Goal: Task Accomplishment & Management: Complete application form

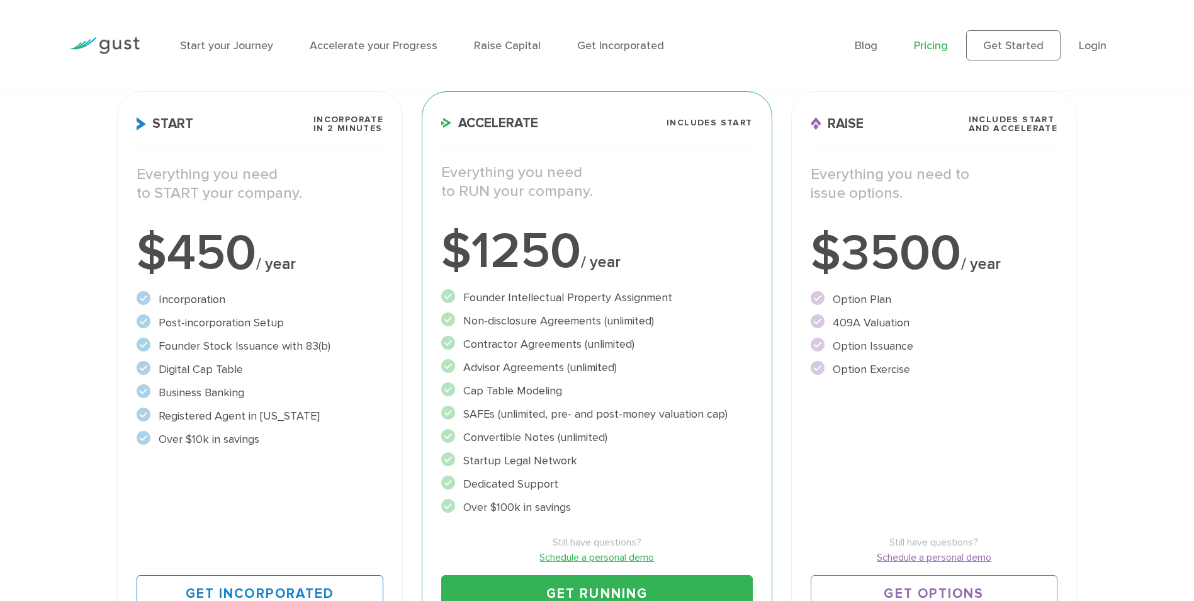
click at [1150, 71] on div "Start your Journey Accelerate your Progress Raise Capital Get Incorporated Blog…" at bounding box center [597, 45] width 1194 height 91
click at [1147, 201] on div "Choose Your Plan Upgrade anytime Start Incorporate in 2 Minutes Everything you …" at bounding box center [597, 289] width 1194 height 713
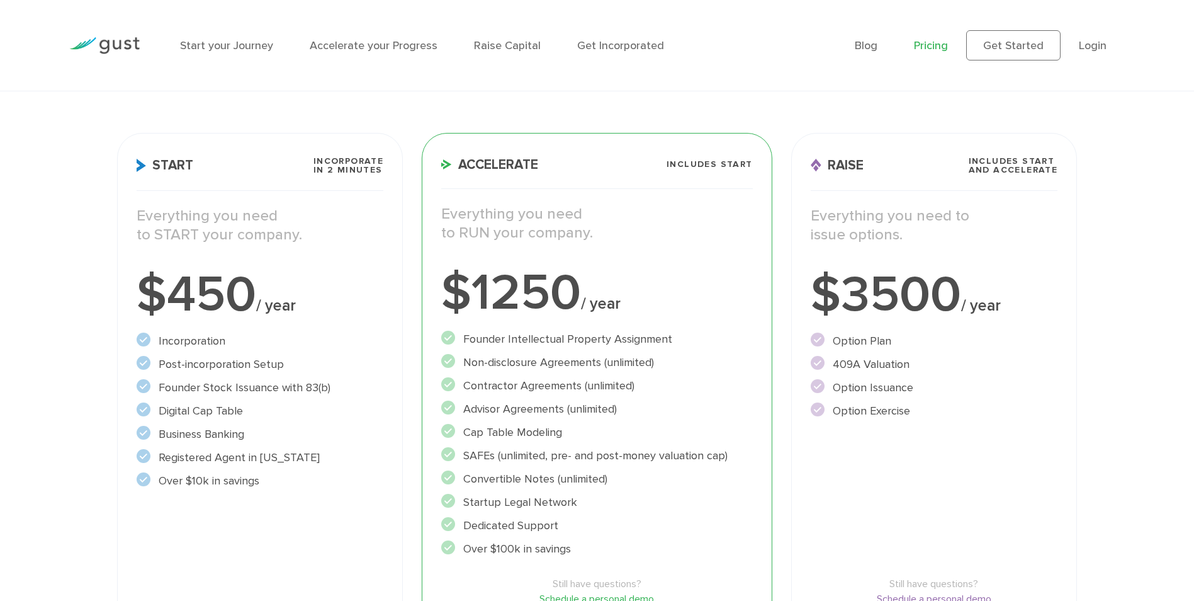
scroll to position [126, 0]
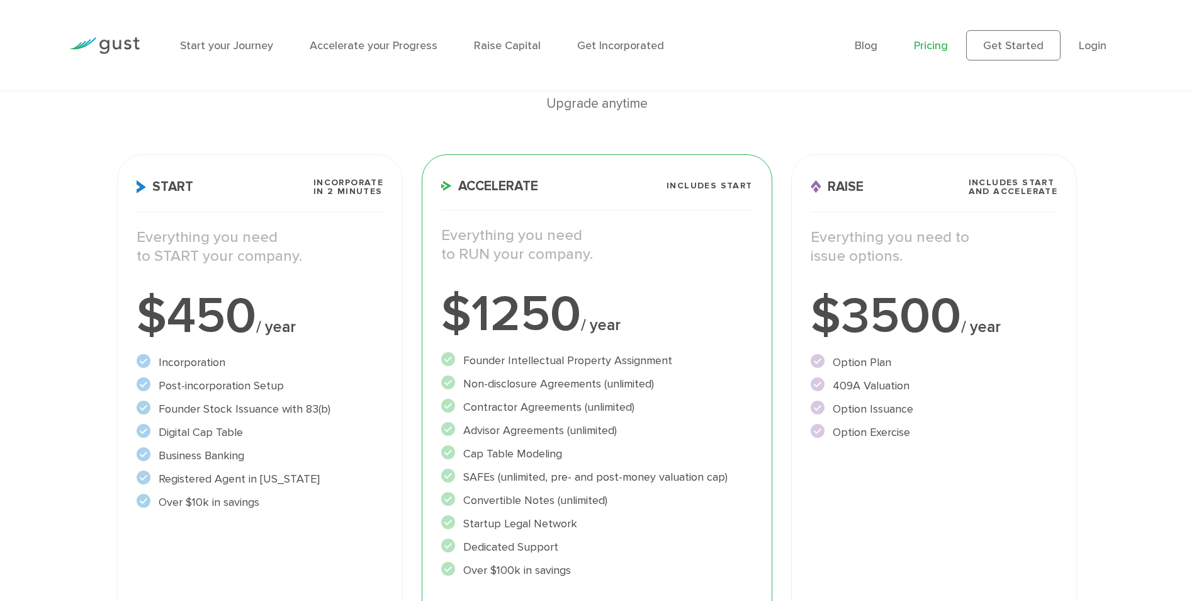
click at [306, 111] on div "Upgrade anytime" at bounding box center [597, 103] width 961 height 21
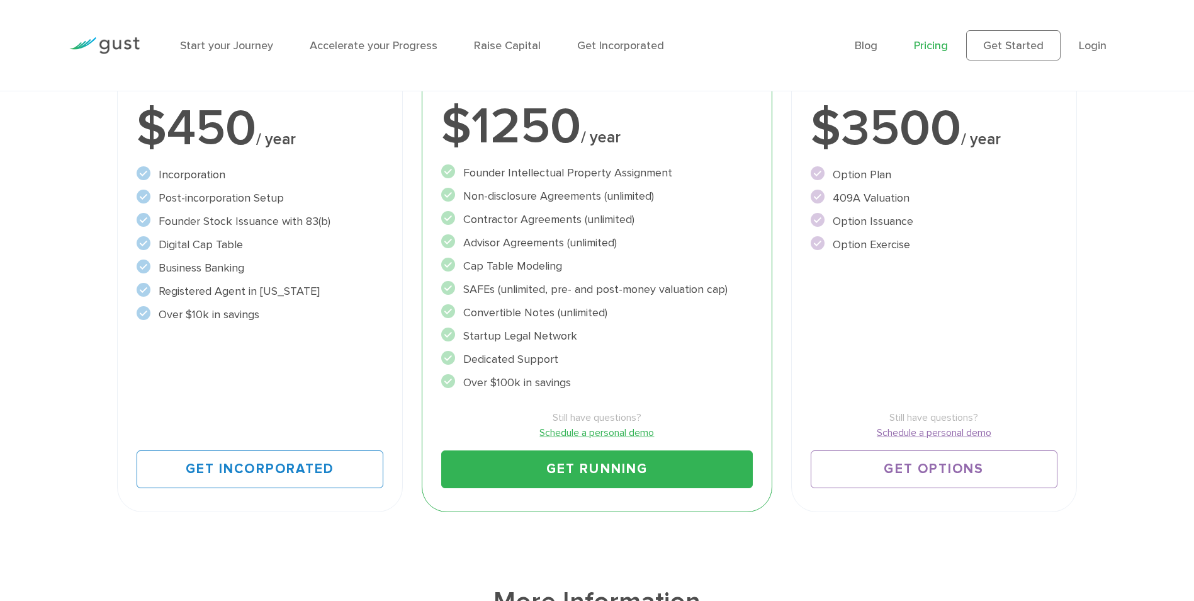
scroll to position [315, 0]
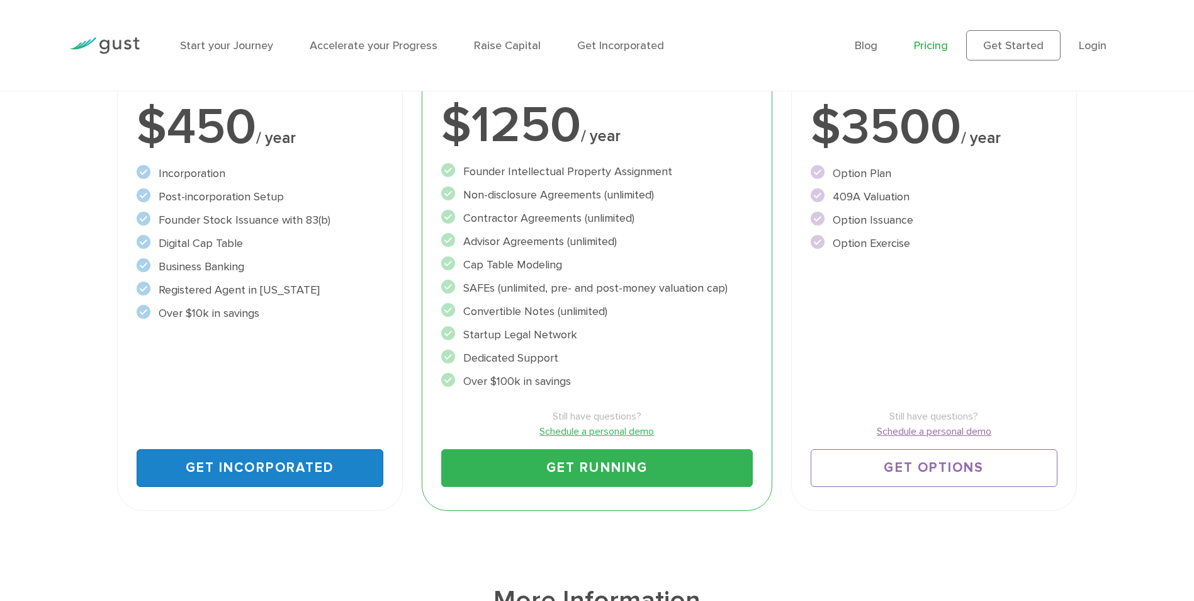
click at [297, 473] on link "Get Incorporated" at bounding box center [260, 468] width 247 height 38
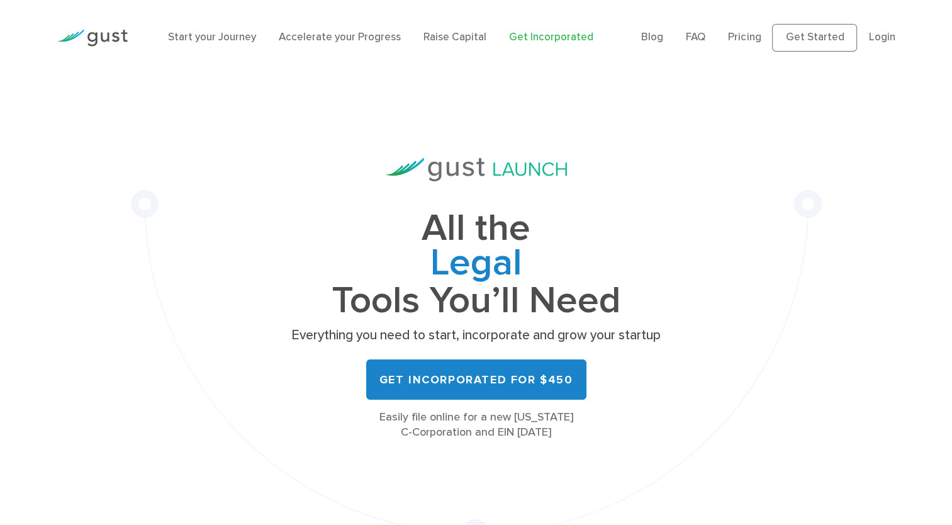
click at [745, 203] on div "All the Legal Cap Table Fundraising Governance Tools You’ll Need Everything you…" at bounding box center [476, 312] width 691 height 472
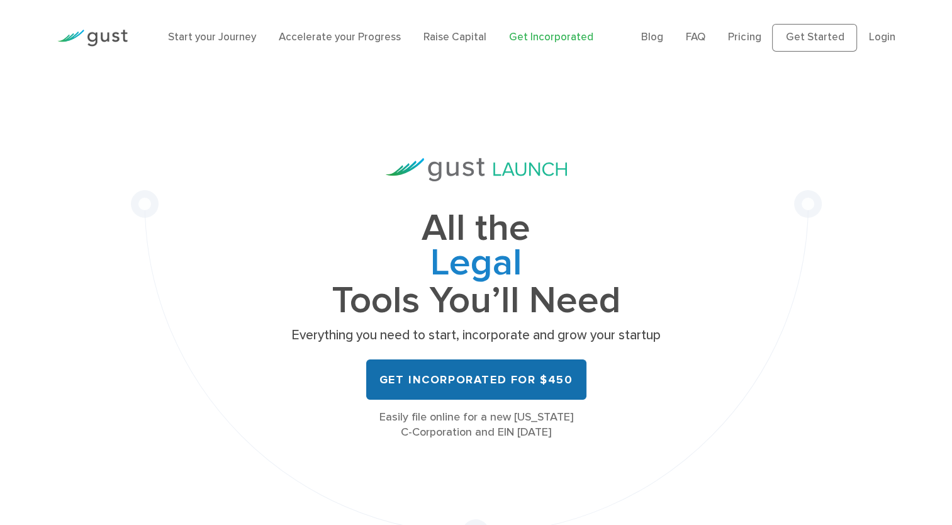
click at [492, 385] on link "Get Incorporated for $450" at bounding box center [476, 379] width 220 height 40
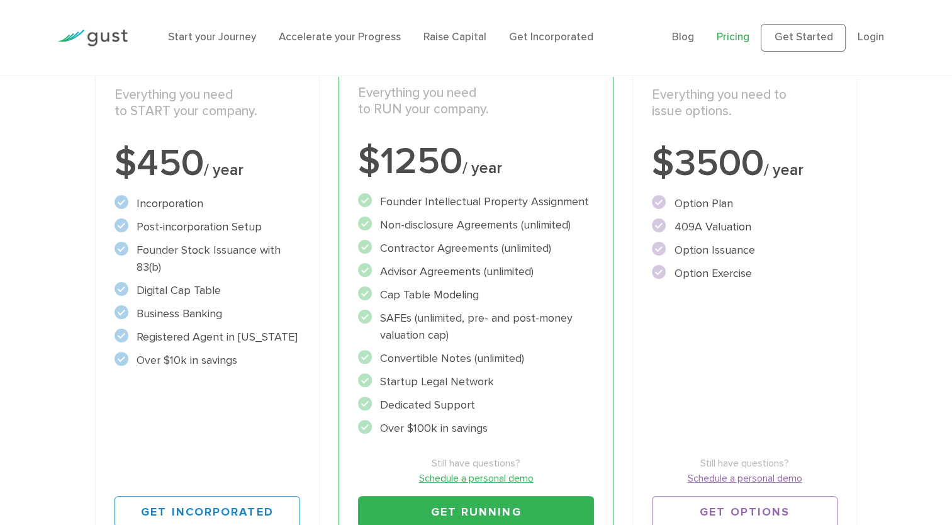
scroll to position [315, 0]
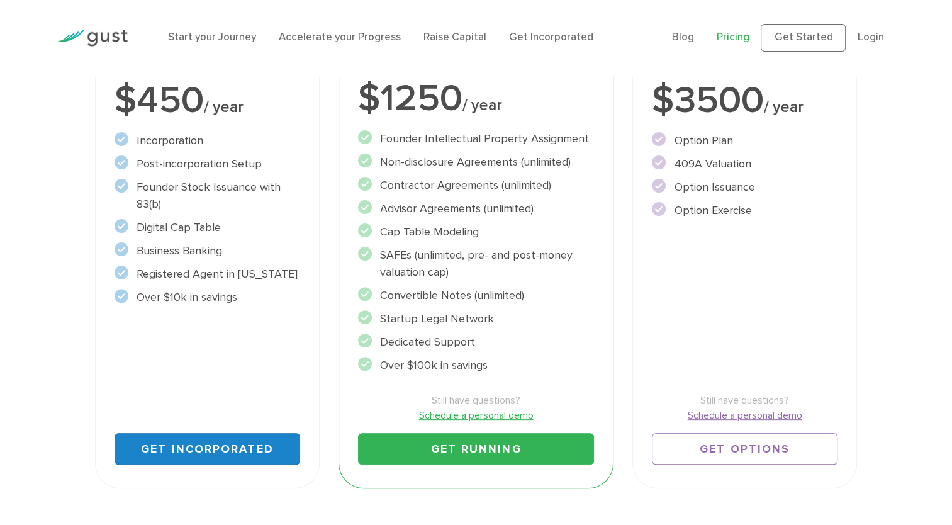
click at [201, 449] on link "Get Incorporated" at bounding box center [207, 448] width 185 height 31
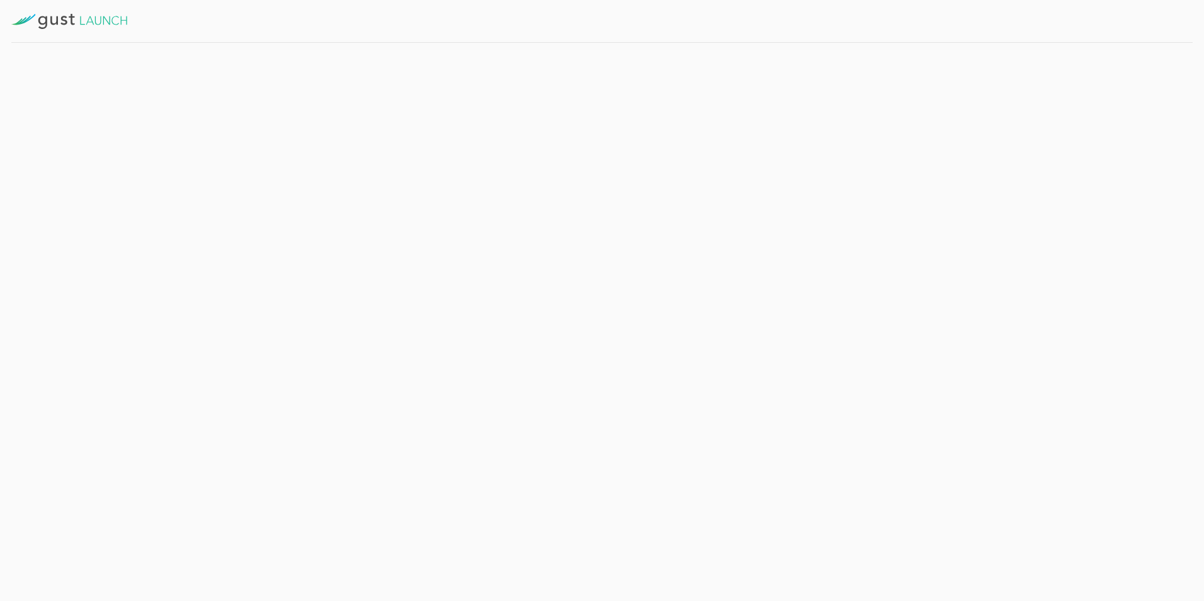
click at [215, 257] on button "Yes, I will be the CEO" at bounding box center [192, 243] width 183 height 50
click at [338, 279] on button "Get Started" at bounding box center [324, 274] width 98 height 31
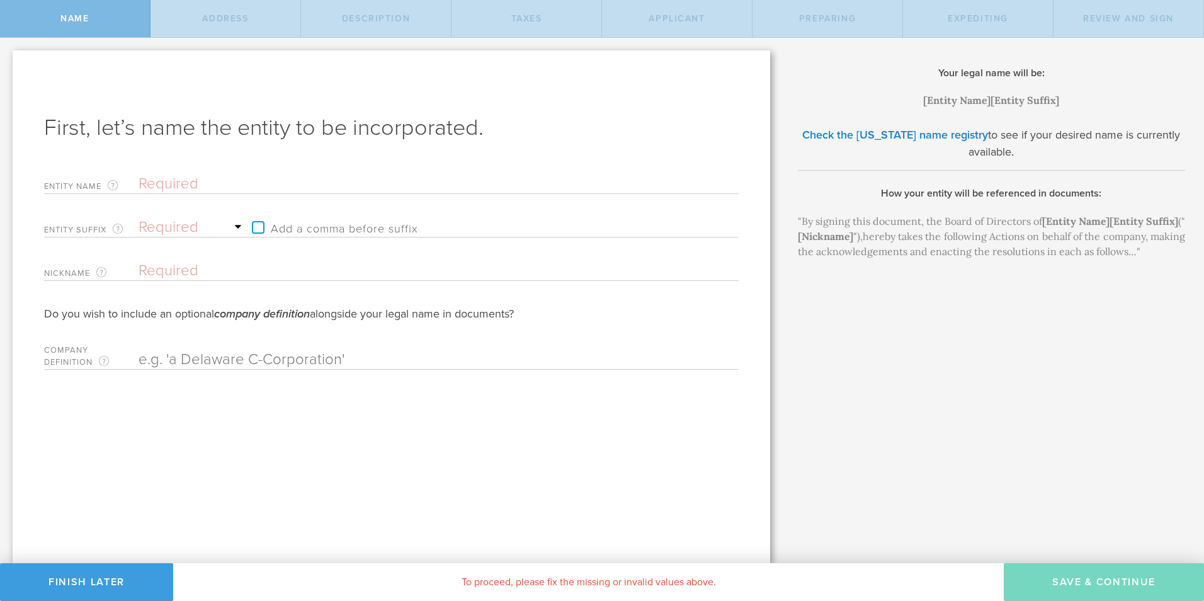
click at [182, 187] on input "text" at bounding box center [416, 183] width 556 height 19
type input "C"
type input "Co"
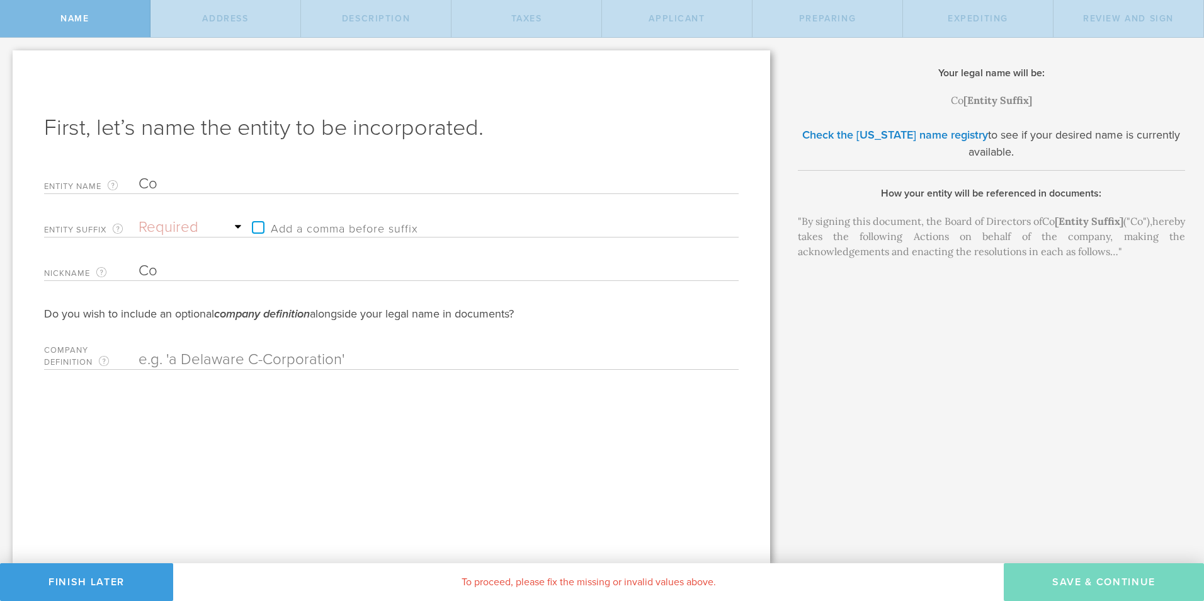
type input "Cov"
type input "Cove"
type input "Cover"
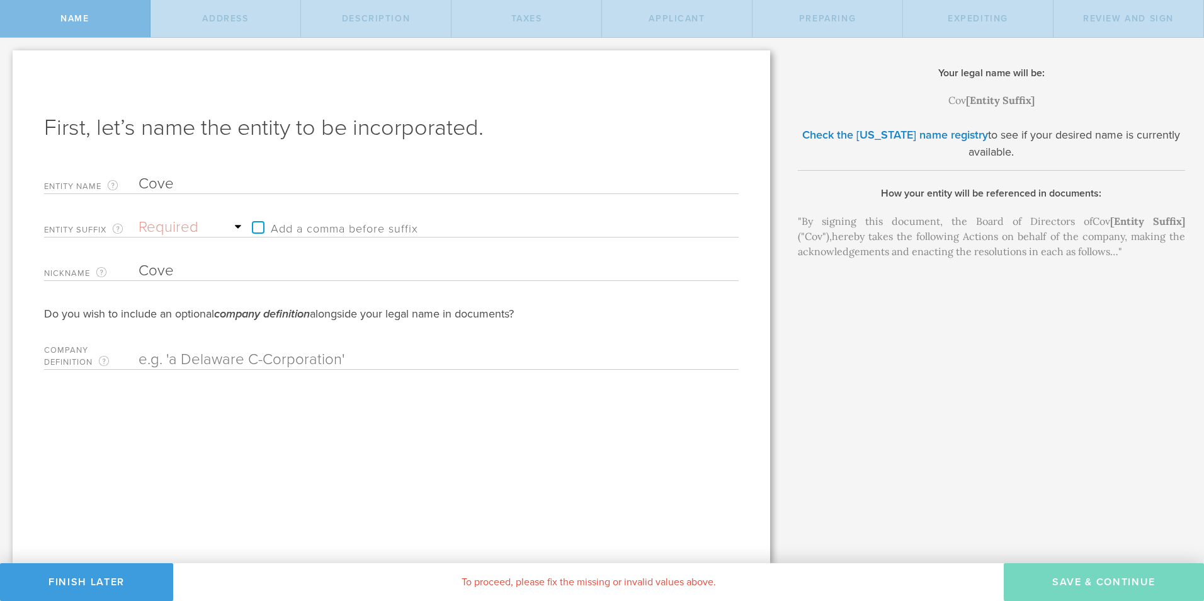
type input "Cover"
type input "Coverx"
type input "Cover"
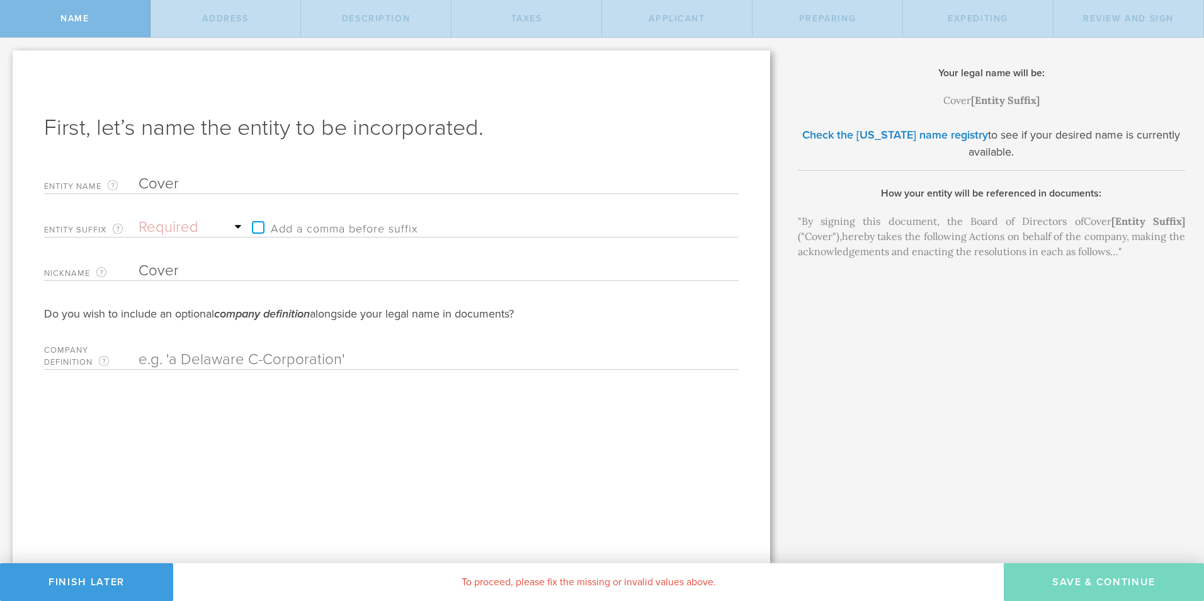
type input "CoverX"
type input "CoverX A"
type input "CoverX AI"
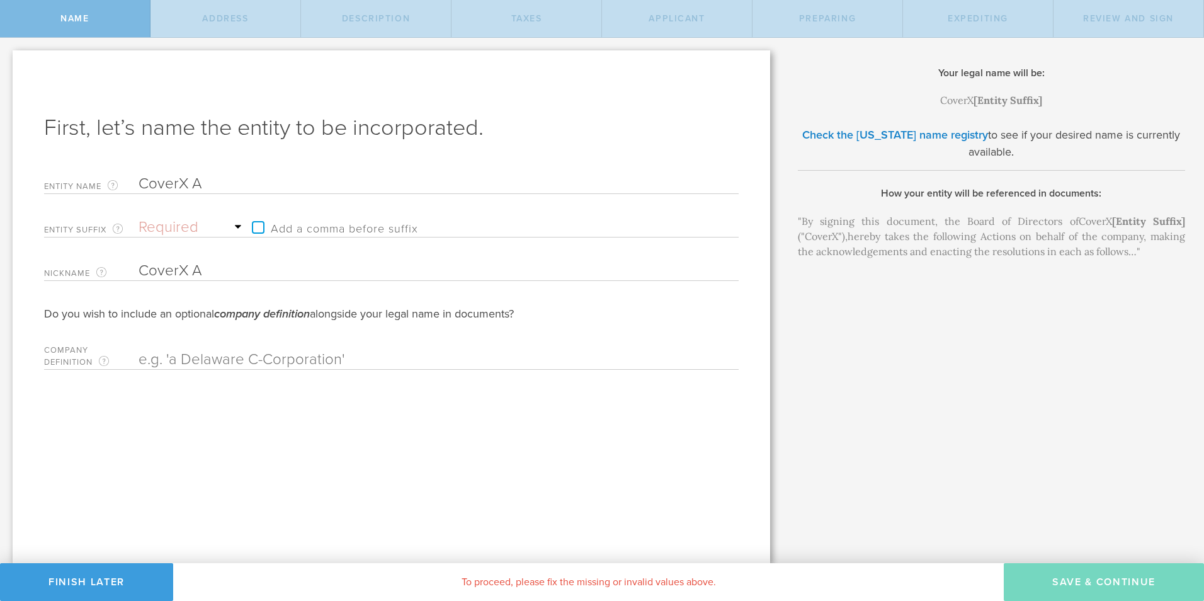
type input "CoverX AI"
click at [189, 230] on select "Required Association Club Co. Company Corp. Corporation Foundation Fund Inc. In…" at bounding box center [191, 227] width 107 height 19
select select "inc."
click at [138, 218] on select "Required Association Club Co. Company Corp. Corporation Foundation Fund Inc. In…" at bounding box center [191, 227] width 107 height 19
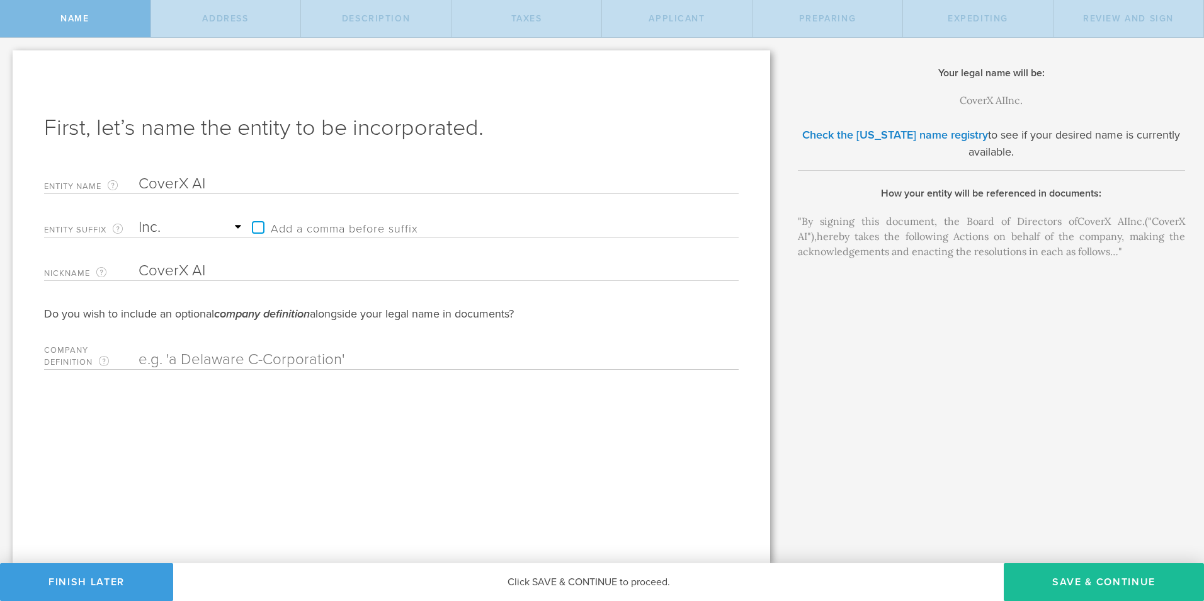
click at [257, 228] on label "Add a comma before suffix" at bounding box center [332, 227] width 172 height 19
click at [257, 228] on input "Add a comma before suffix" at bounding box center [442, 221] width 392 height 19
checkbox input "true"
click at [1070, 584] on button "Save & Continue" at bounding box center [1103, 582] width 200 height 38
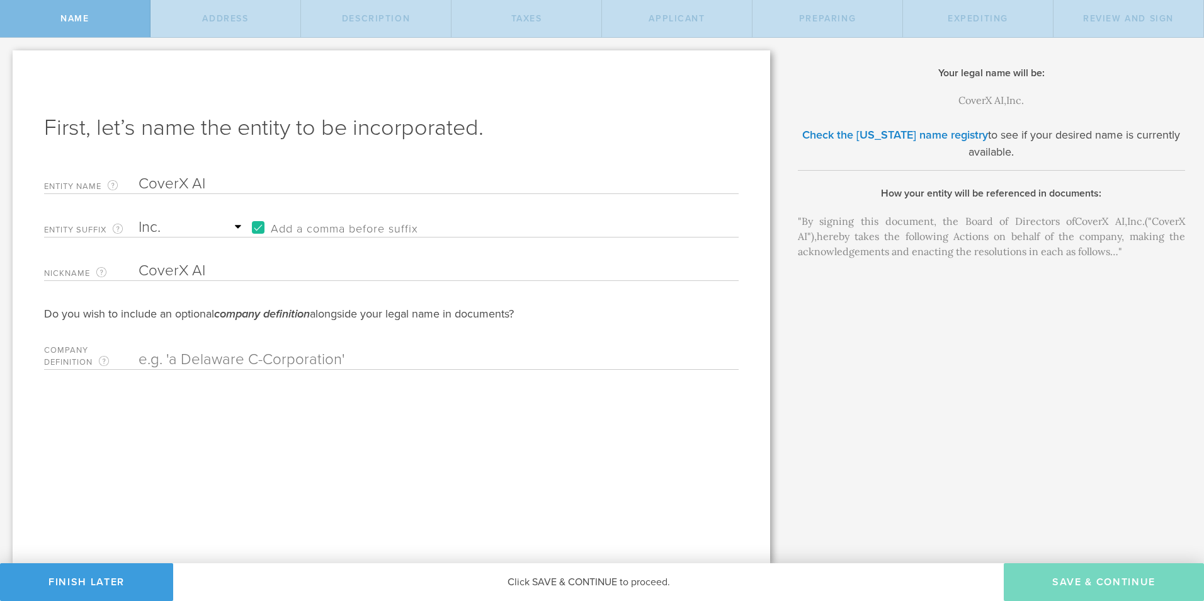
checkbox input "true"
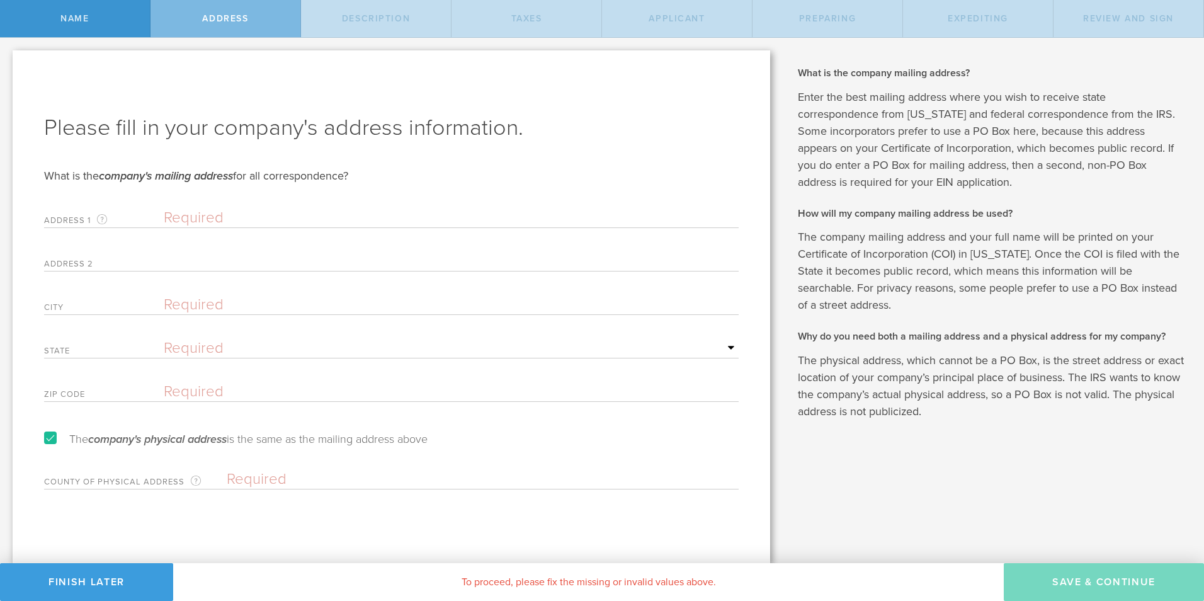
click at [183, 217] on input "text" at bounding box center [451, 217] width 575 height 19
type input "1317 Edgewater Dr"
click at [205, 263] on input "text" at bounding box center [451, 261] width 575 height 19
type input "Suite #6919"
click at [203, 303] on input "text" at bounding box center [451, 304] width 575 height 19
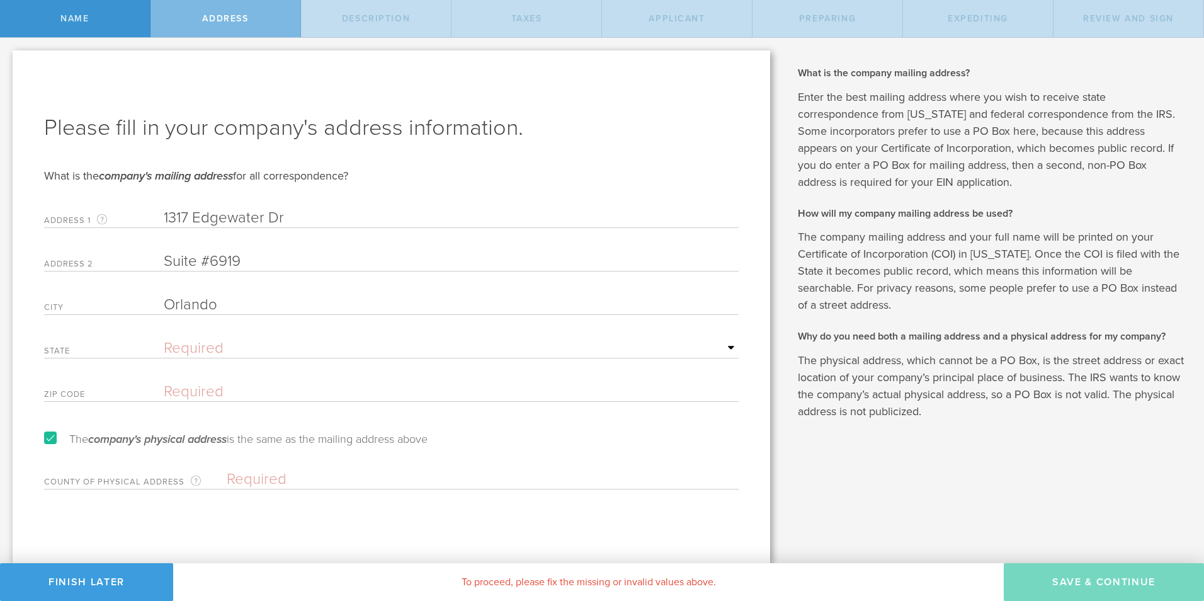
type input "Orlando"
click at [184, 342] on select "Required Alabama Alaska Arizona Arkansas California Colorado Connecticut Delawa…" at bounding box center [451, 348] width 575 height 19
select select "FL"
click at [164, 339] on select "Required Alabama Alaska Arizona Arkansas California Colorado Connecticut Delawa…" at bounding box center [451, 348] width 575 height 19
click at [215, 394] on input "text" at bounding box center [451, 391] width 575 height 19
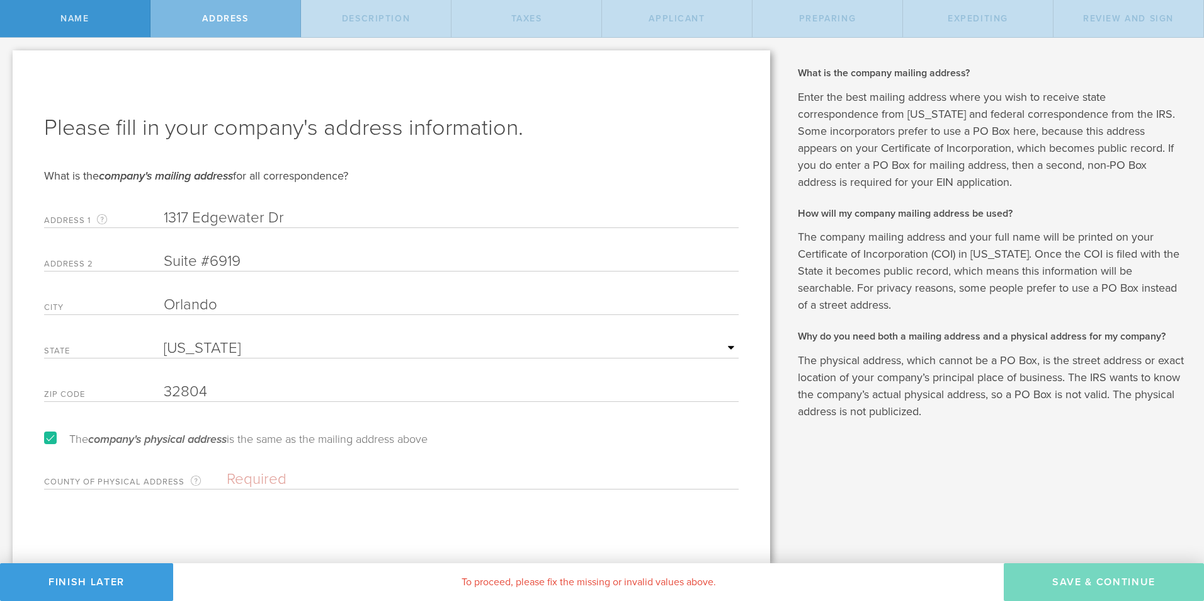
type input "32804"
click at [268, 477] on input "text" at bounding box center [483, 479] width 512 height 19
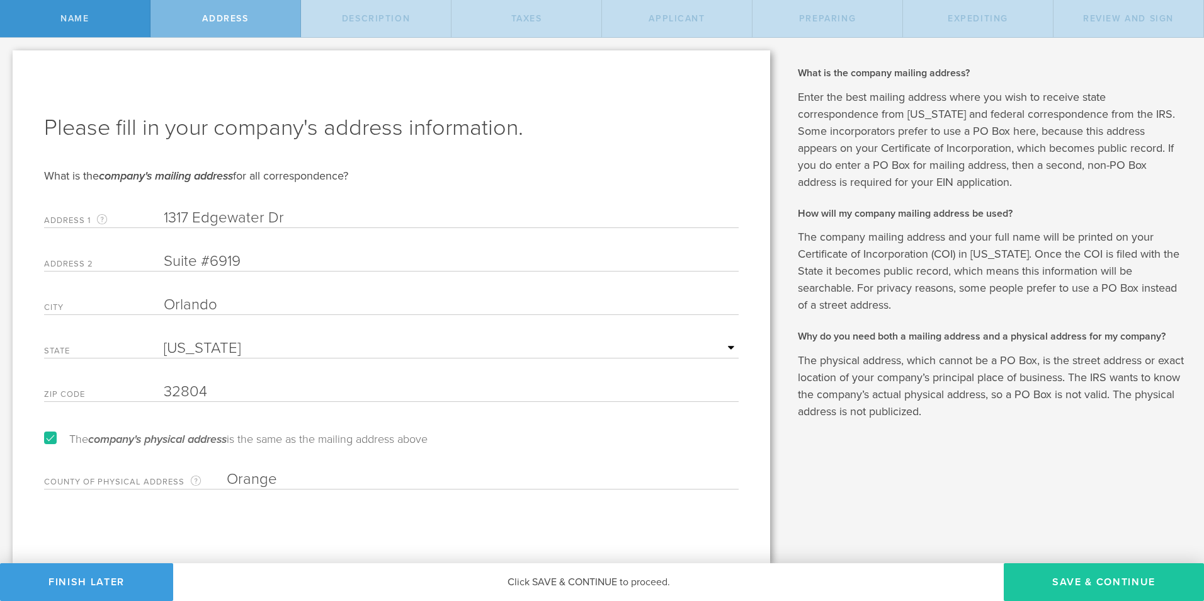
type input "Orange"
click at [1098, 584] on button "Save & Continue" at bounding box center [1103, 582] width 200 height 38
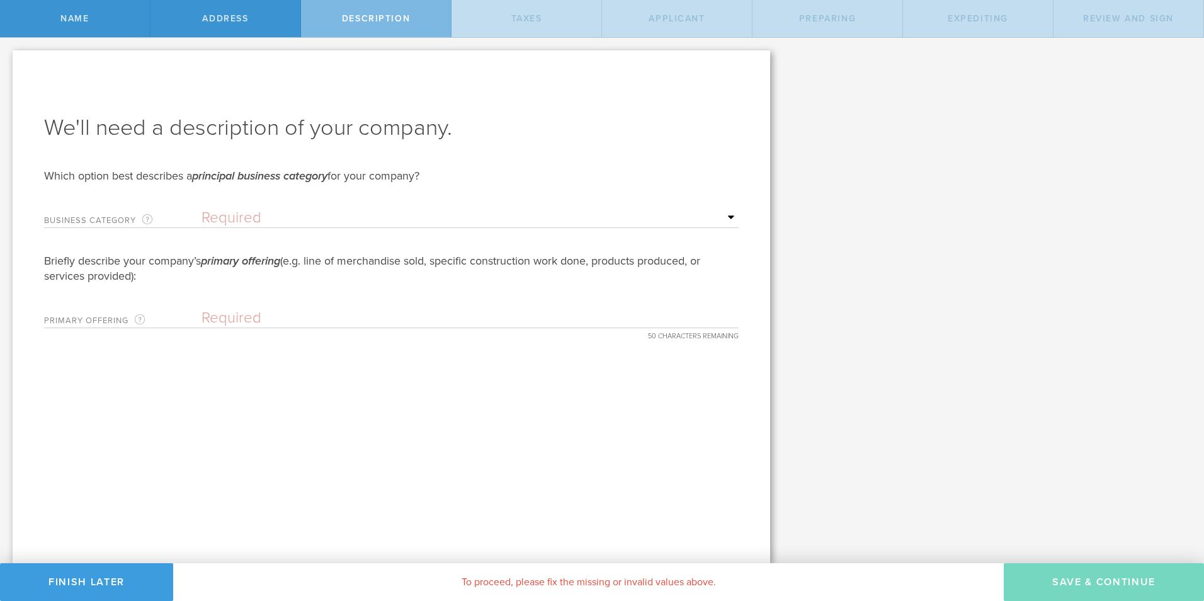
click at [732, 218] on select "Required Accommodation & food service Construction Finance & insurance Health c…" at bounding box center [469, 217] width 537 height 19
select select "finance-insurance"
click at [201, 208] on select "Required Accommodation & food service Construction Finance & insurance Health c…" at bounding box center [469, 217] width 537 height 19
click at [730, 213] on select "Required Accommodation & food service Construction Finance & insurance Health c…" at bounding box center [469, 217] width 537 height 19
click at [126, 403] on div "We'll need a description of your company. Which option best describes a princip…" at bounding box center [391, 306] width 757 height 512
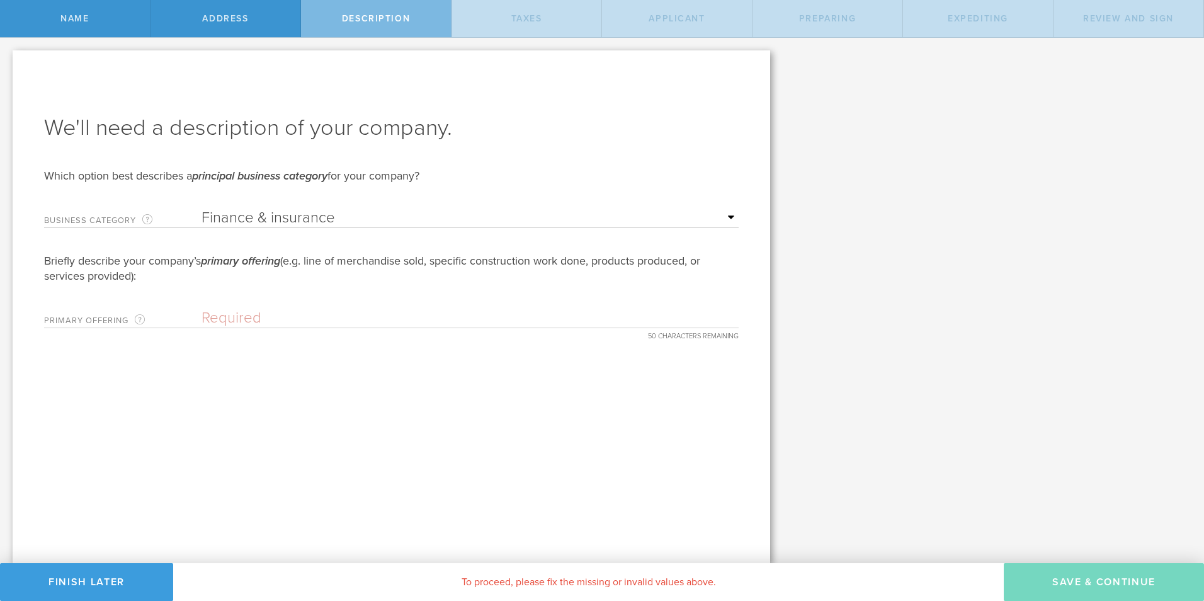
click at [269, 322] on input "text" at bounding box center [469, 317] width 537 height 19
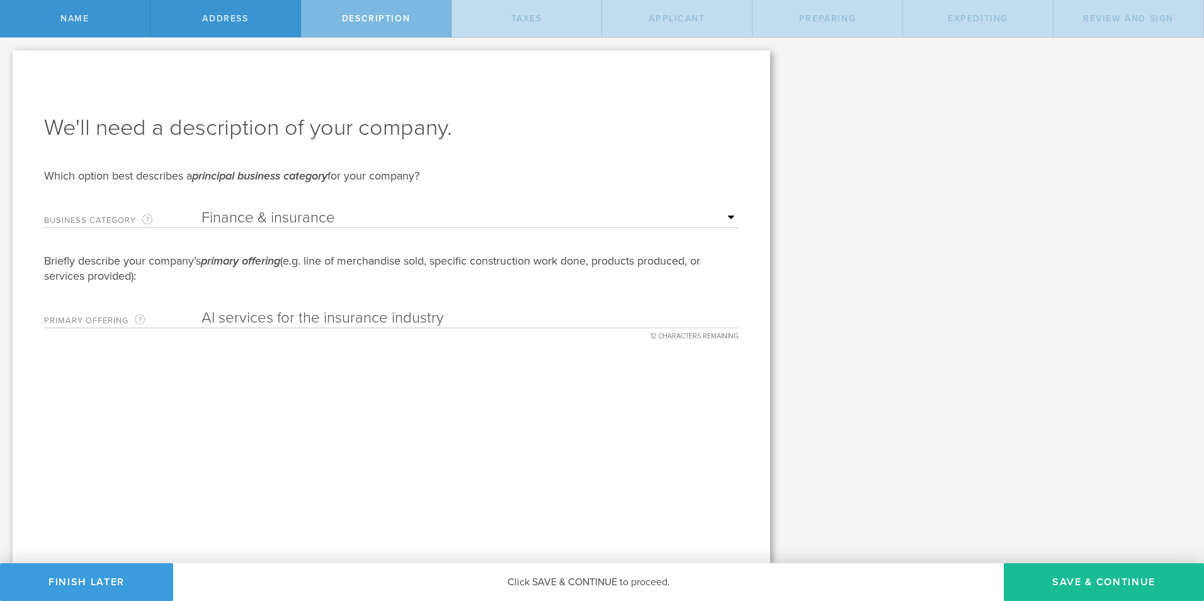
type input "AI services for the insurance industry"
click at [473, 374] on div "We'll need a description of your company. Which option best describes a princip…" at bounding box center [391, 306] width 757 height 512
click at [1116, 579] on button "Save & Continue" at bounding box center [1103, 582] width 200 height 38
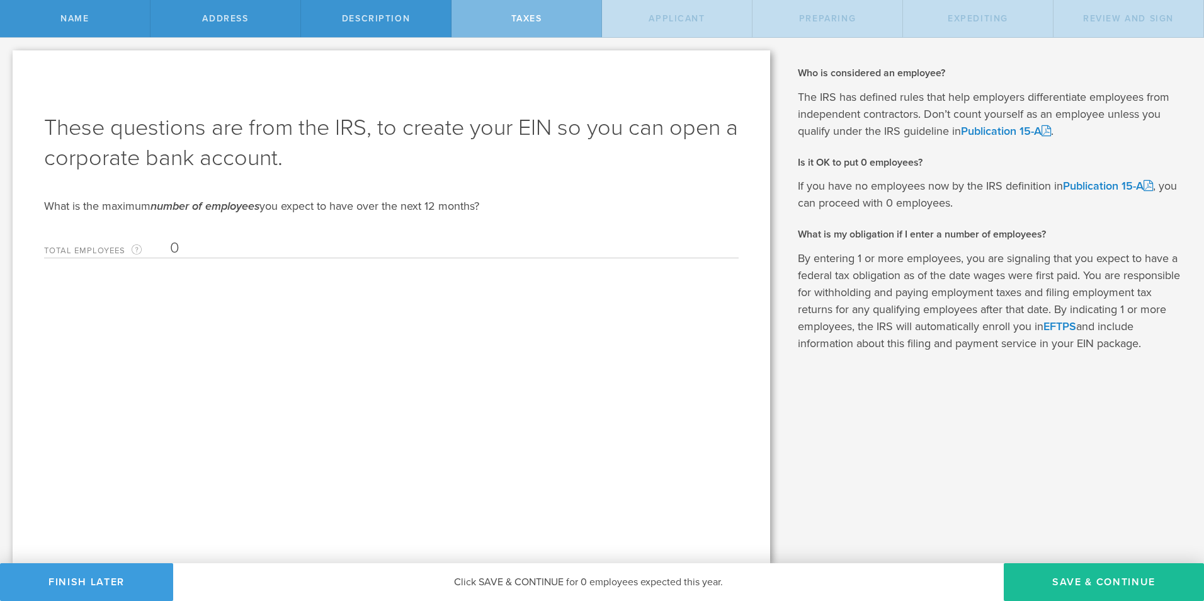
click at [177, 246] on input "0" at bounding box center [451, 248] width 562 height 19
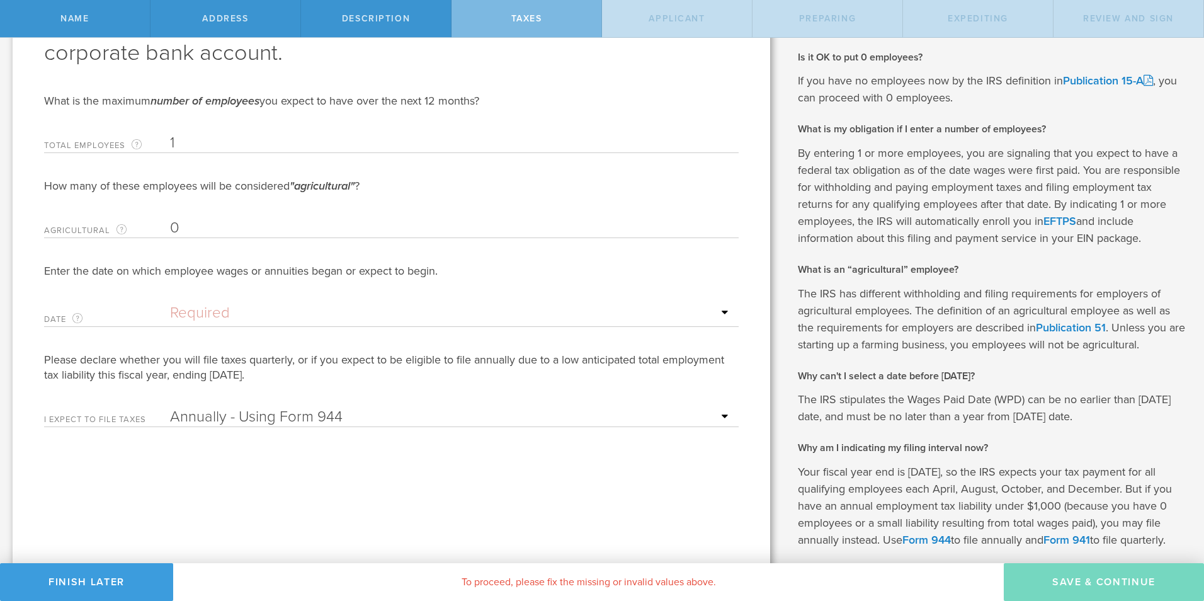
scroll to position [63, 0]
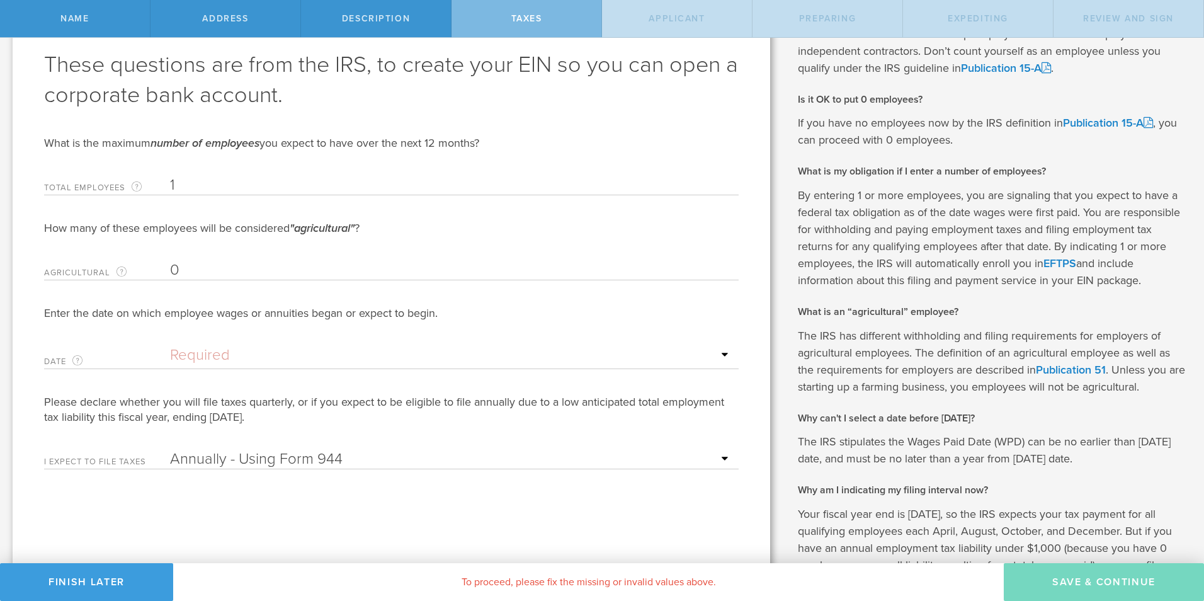
type input "1"
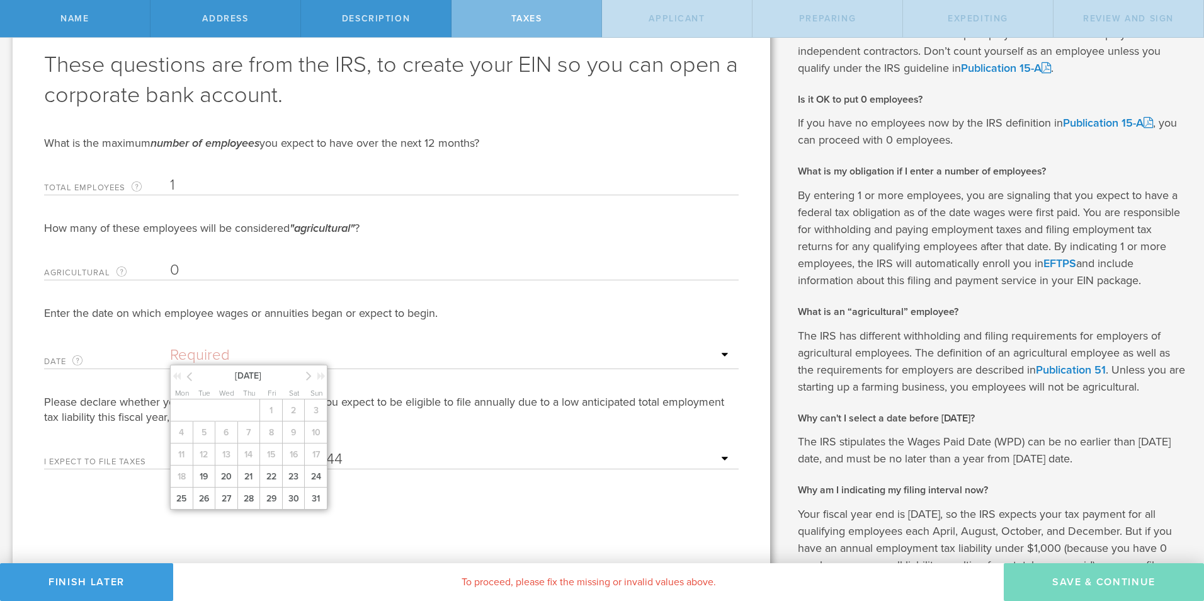
click at [208, 353] on input "text" at bounding box center [451, 355] width 562 height 19
click at [310, 374] on icon at bounding box center [309, 376] width 6 height 16
click at [252, 376] on span "September 2025" at bounding box center [248, 374] width 107 height 13
click at [246, 375] on span "September 2025" at bounding box center [248, 374] width 107 height 13
click at [273, 374] on span "September 2025" at bounding box center [248, 374] width 107 height 13
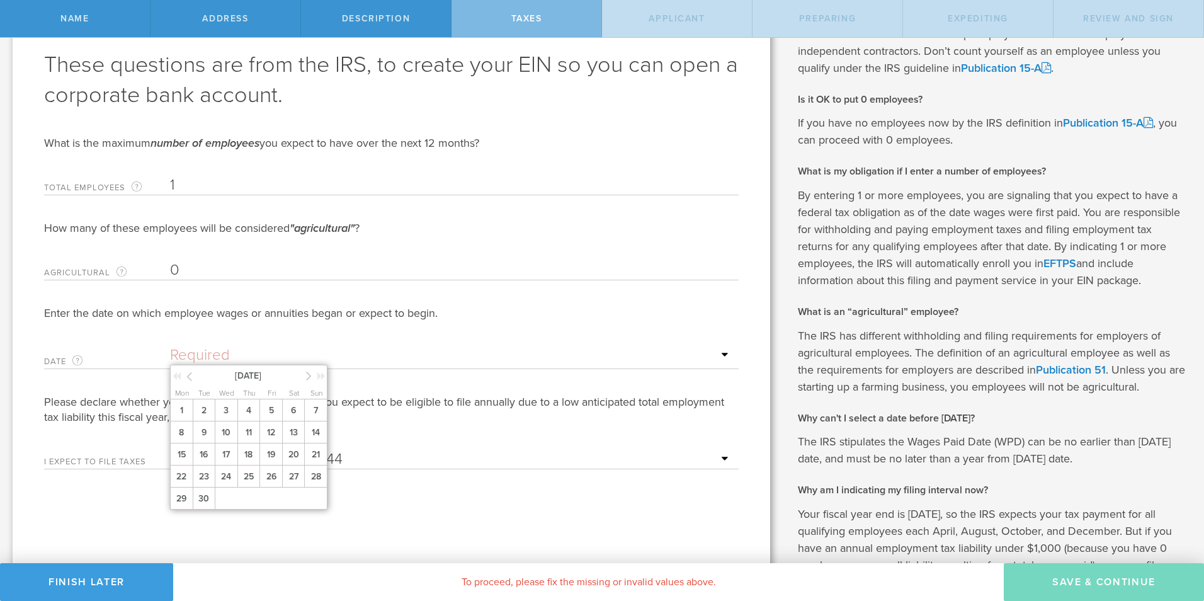
click at [324, 373] on icon at bounding box center [321, 375] width 8 height 9
click at [189, 375] on icon at bounding box center [189, 376] width 6 height 16
click at [222, 471] on span "19" at bounding box center [226, 476] width 23 height 22
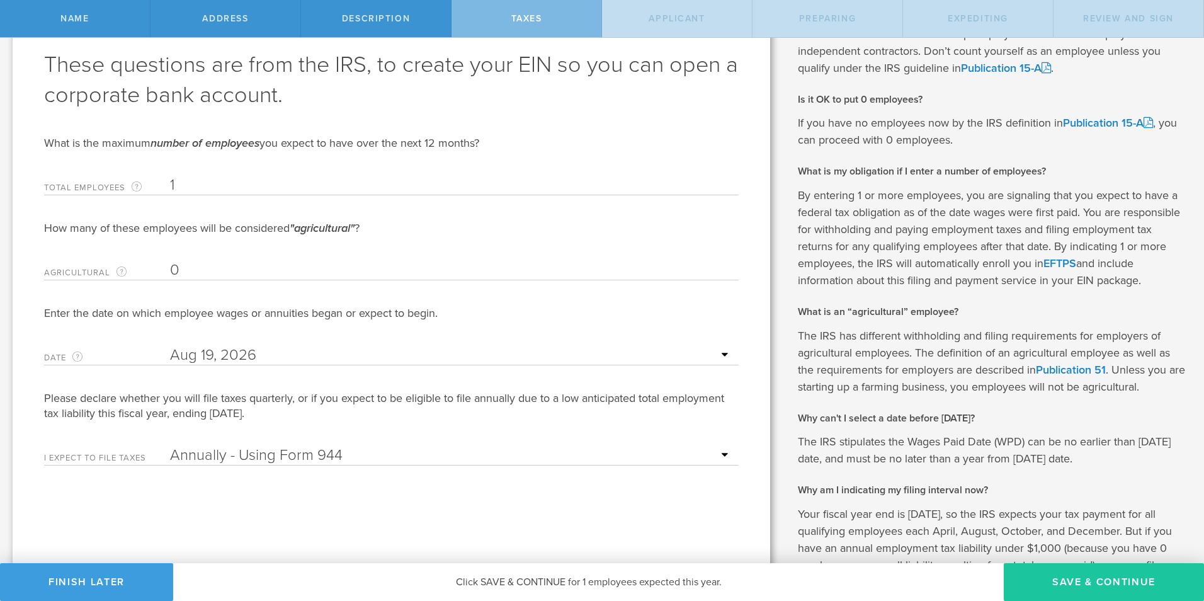
click at [1088, 577] on button "Save & Continue" at bounding box center [1103, 582] width 200 height 38
type input "CEO"
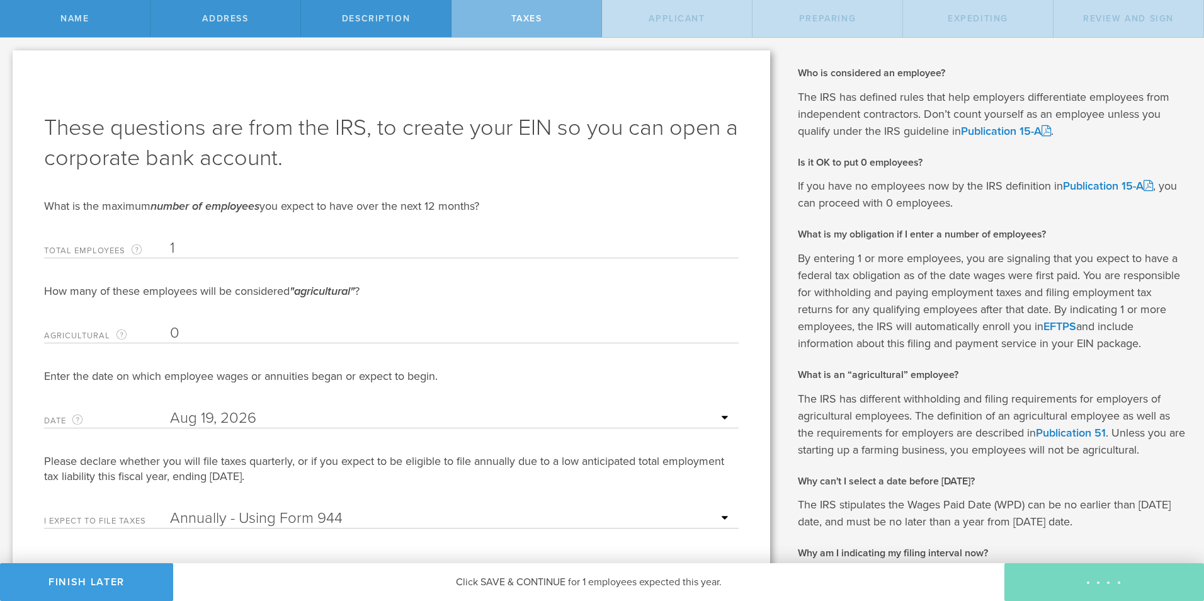
select select "US"
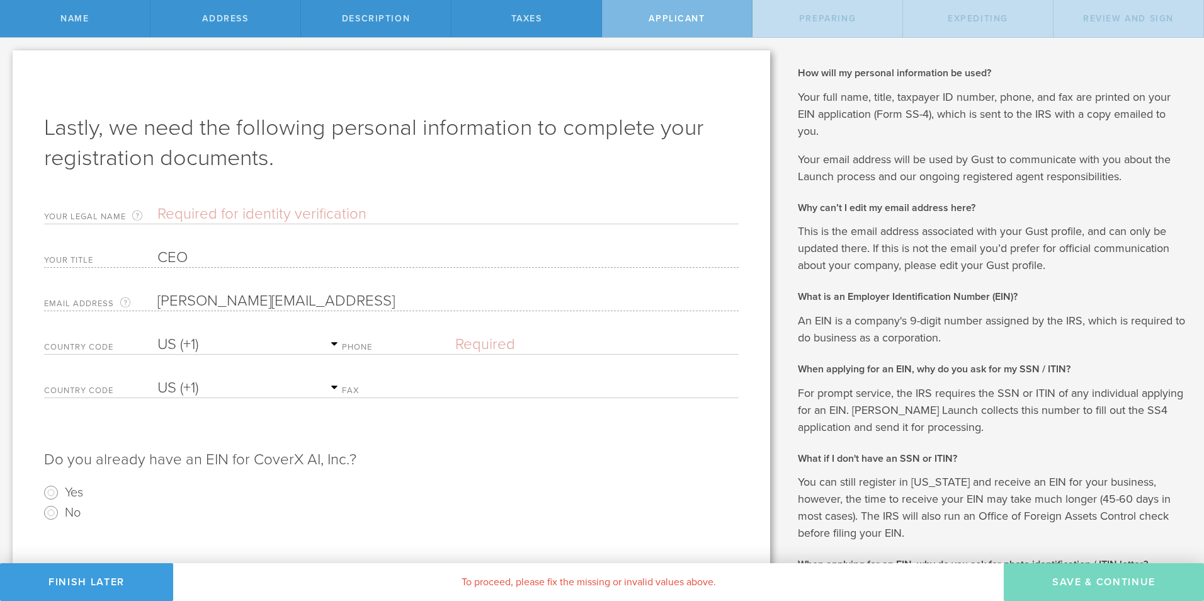
click at [255, 214] on input "text" at bounding box center [447, 214] width 581 height 19
type input "Joseph I Chase"
click at [758, 421] on div "Lastly, we need the following personal information to complete your registratio…" at bounding box center [391, 377] width 757 height 655
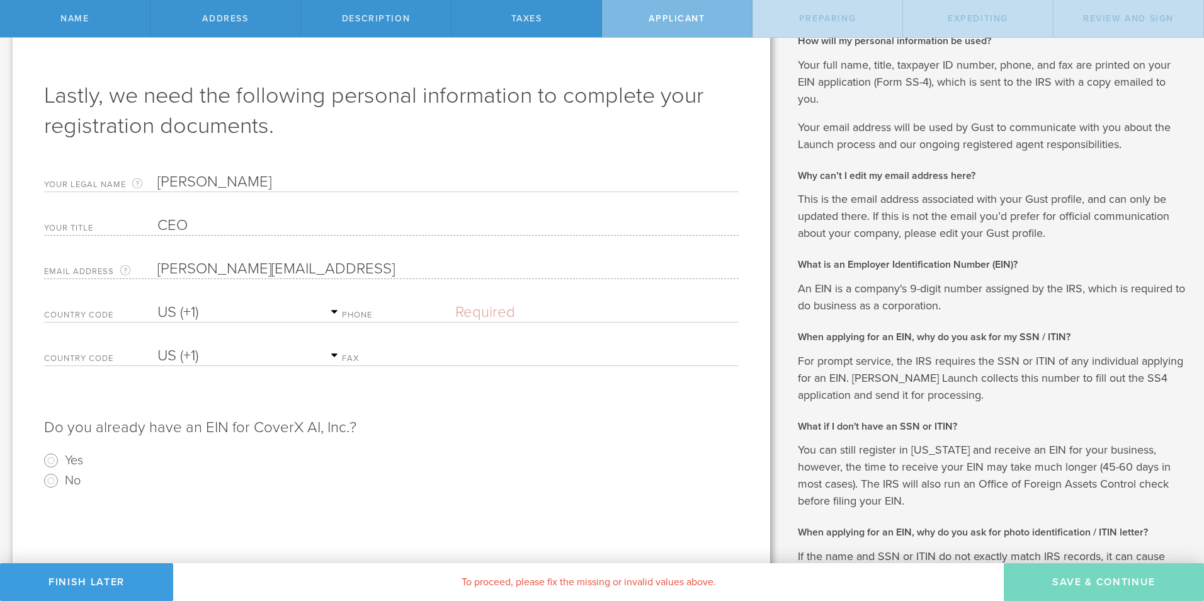
scroll to position [63, 0]
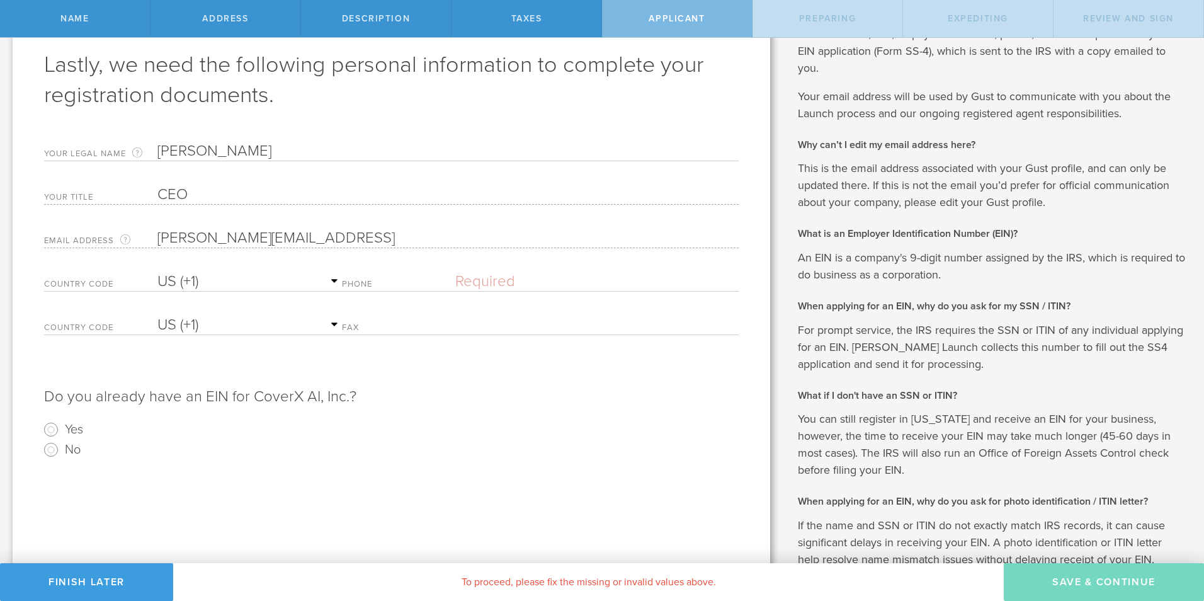
click at [486, 283] on input "text" at bounding box center [596, 281] width 283 height 19
type input "(727) 307-2297"
click at [52, 451] on input "No" at bounding box center [51, 449] width 20 height 20
radio input "true"
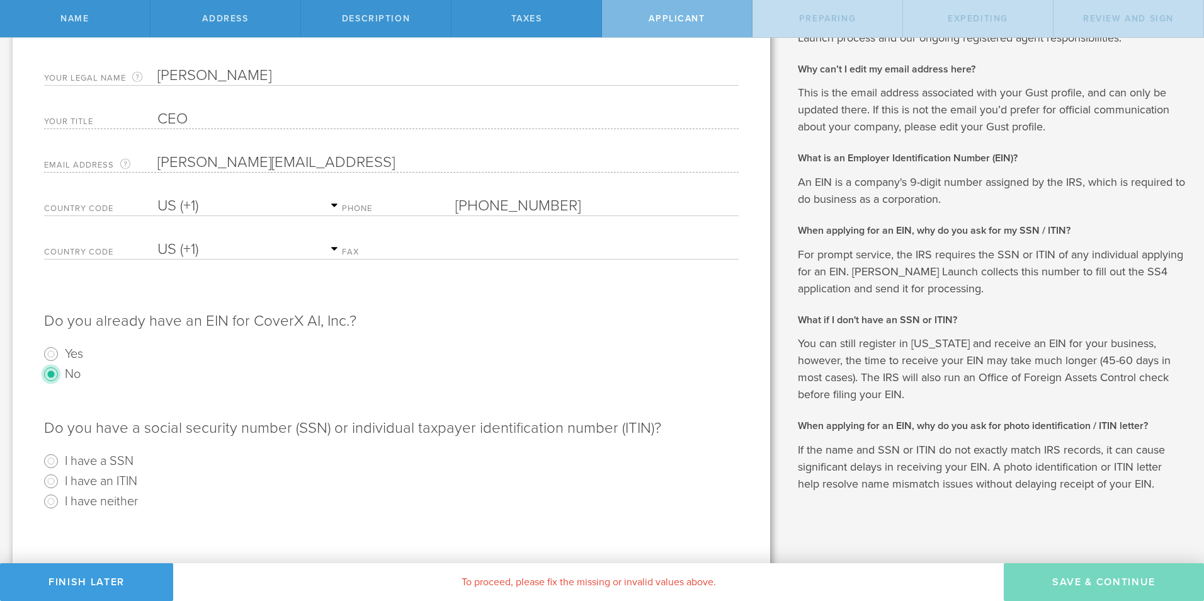
scroll to position [142, 0]
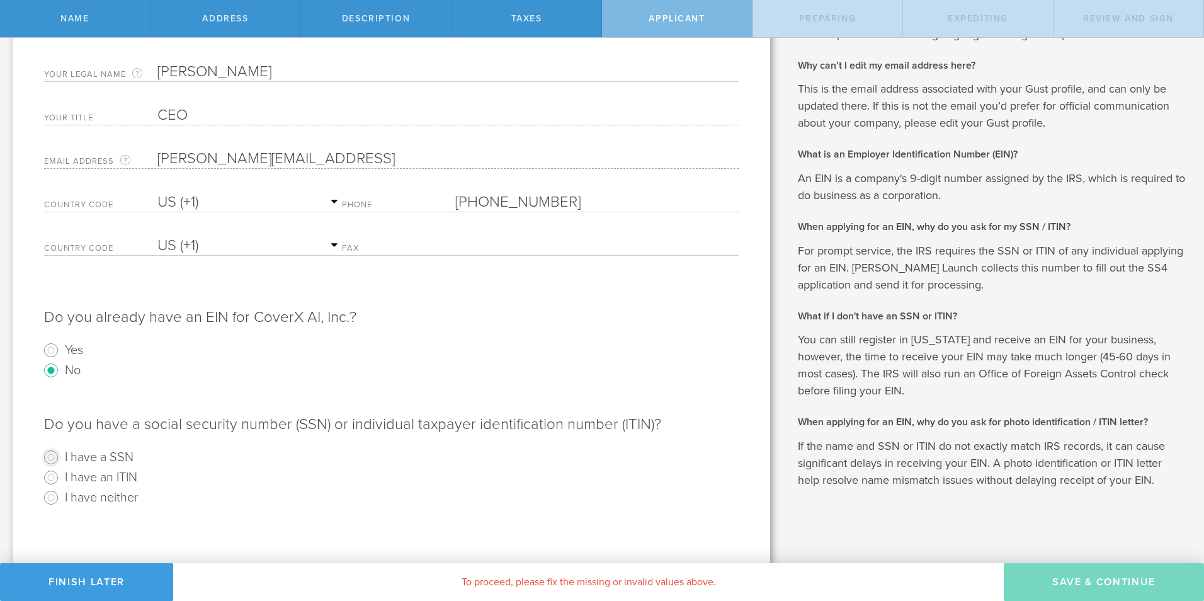
click at [54, 452] on input "I have a SSN" at bounding box center [51, 457] width 20 height 20
radio input "true"
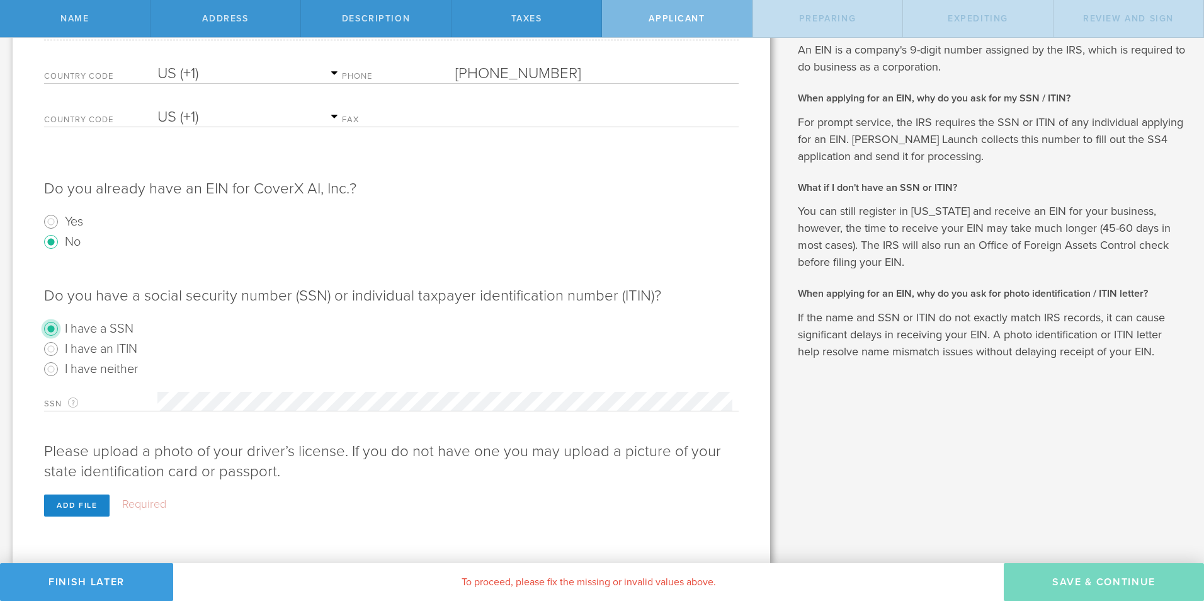
scroll to position [271, 0]
click at [732, 358] on radio "I have neither" at bounding box center [391, 368] width 694 height 20
click at [57, 500] on div "Add file" at bounding box center [76, 505] width 65 height 22
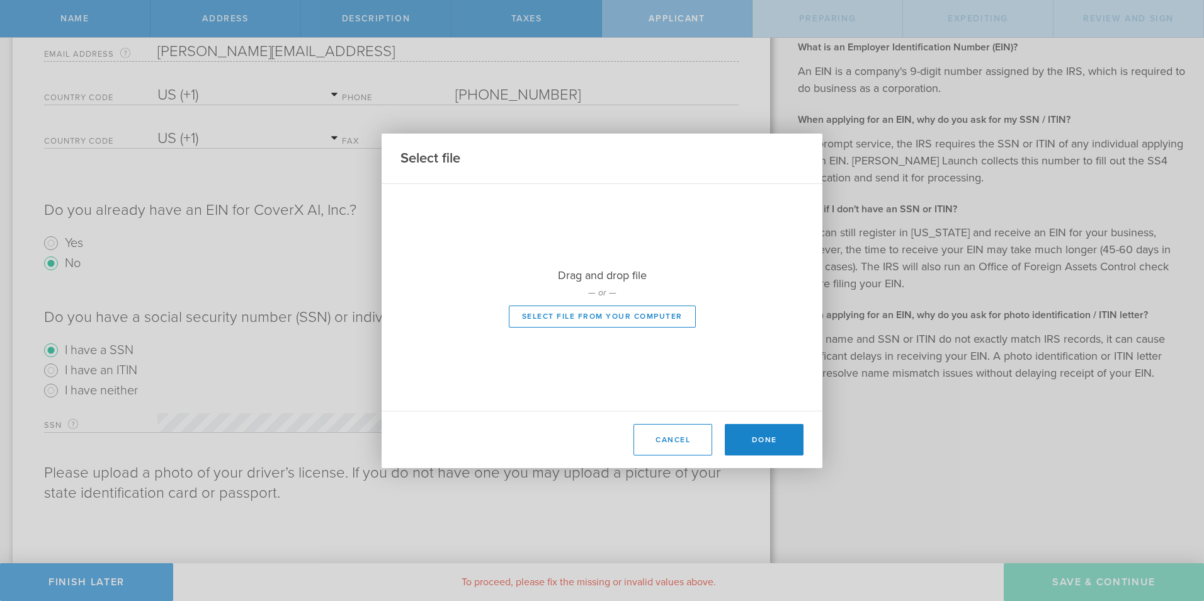
scroll to position [249, 0]
click at [614, 326] on button "Select file from your computer" at bounding box center [602, 316] width 187 height 22
type input "C:\fakepath\license.jpg"
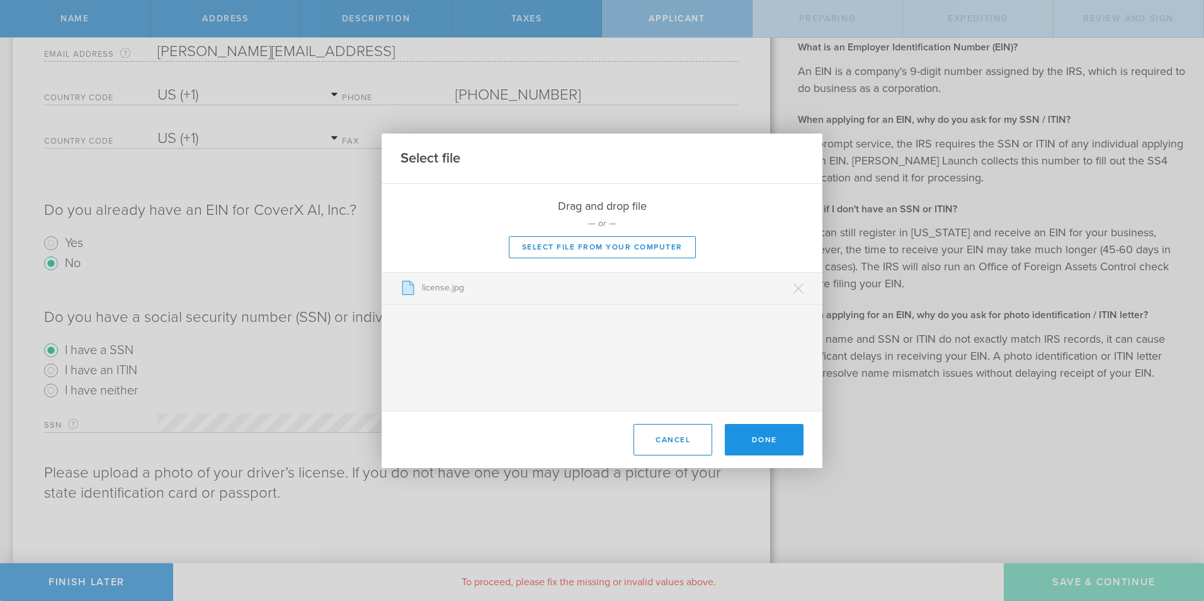
click at [767, 441] on button "Done" at bounding box center [764, 439] width 79 height 31
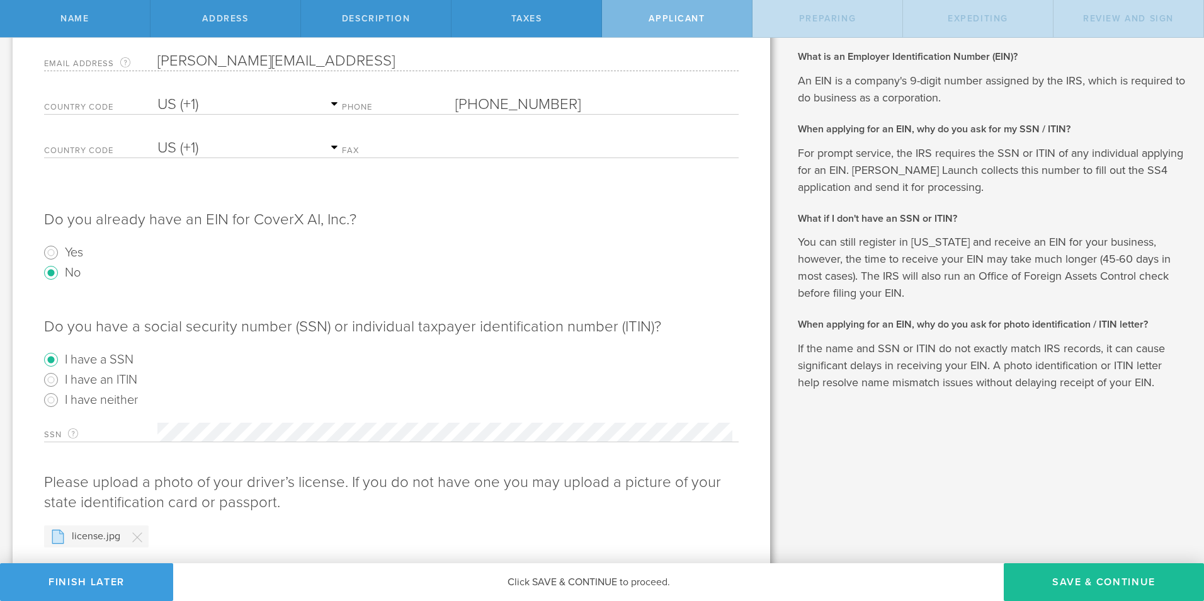
scroll to position [278, 0]
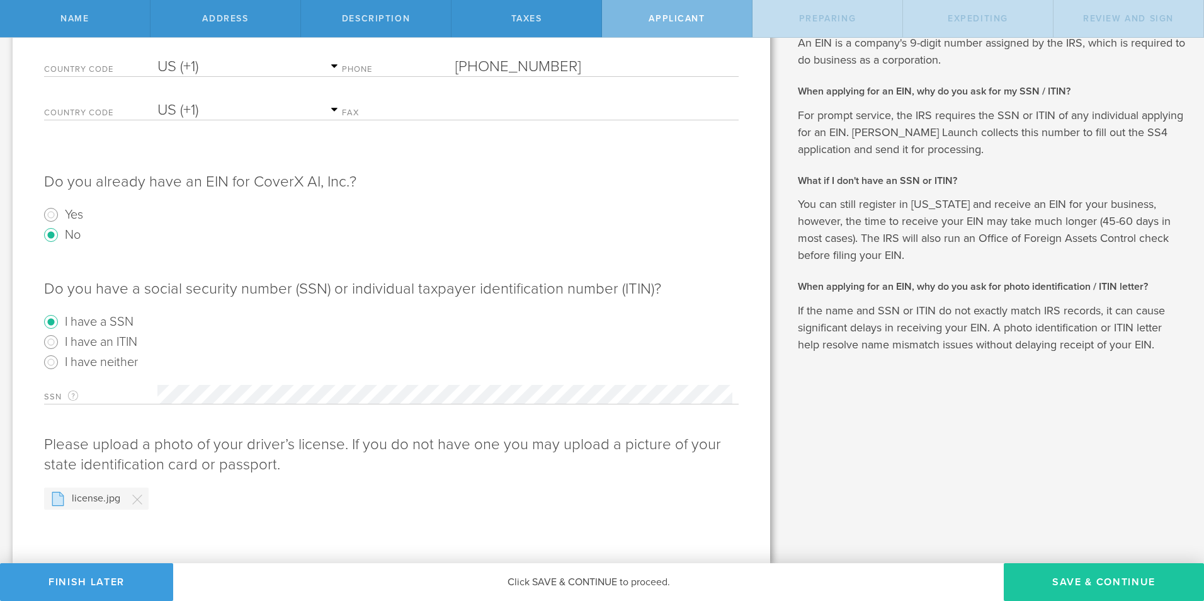
click at [1107, 584] on button "Save & Continue" at bounding box center [1103, 582] width 200 height 38
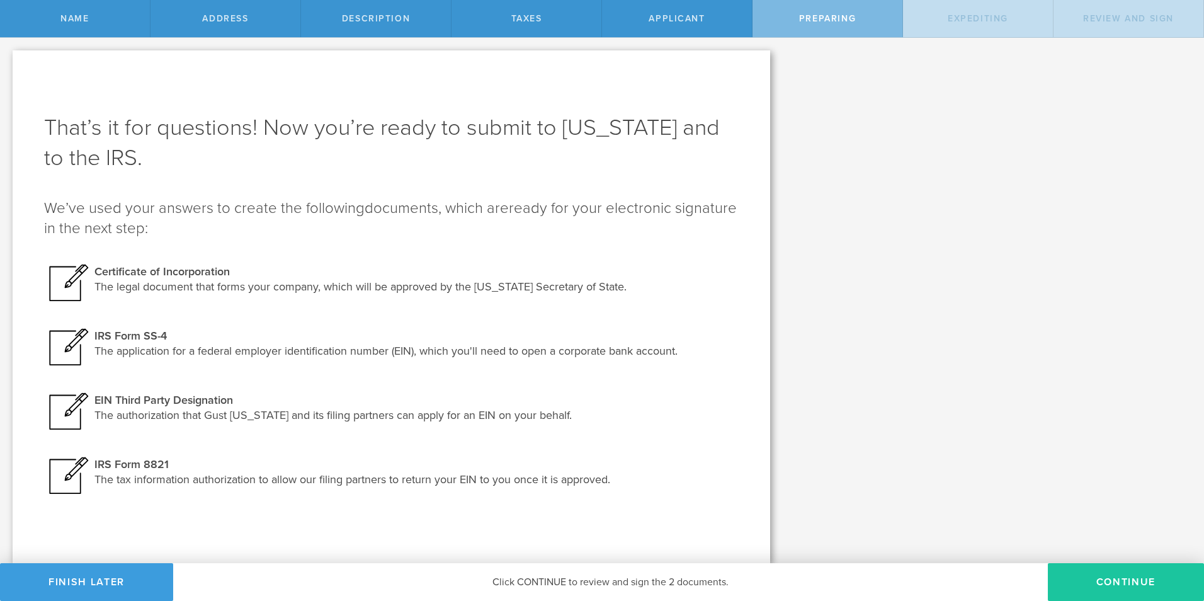
click at [1117, 580] on button "Continue" at bounding box center [1126, 582] width 156 height 38
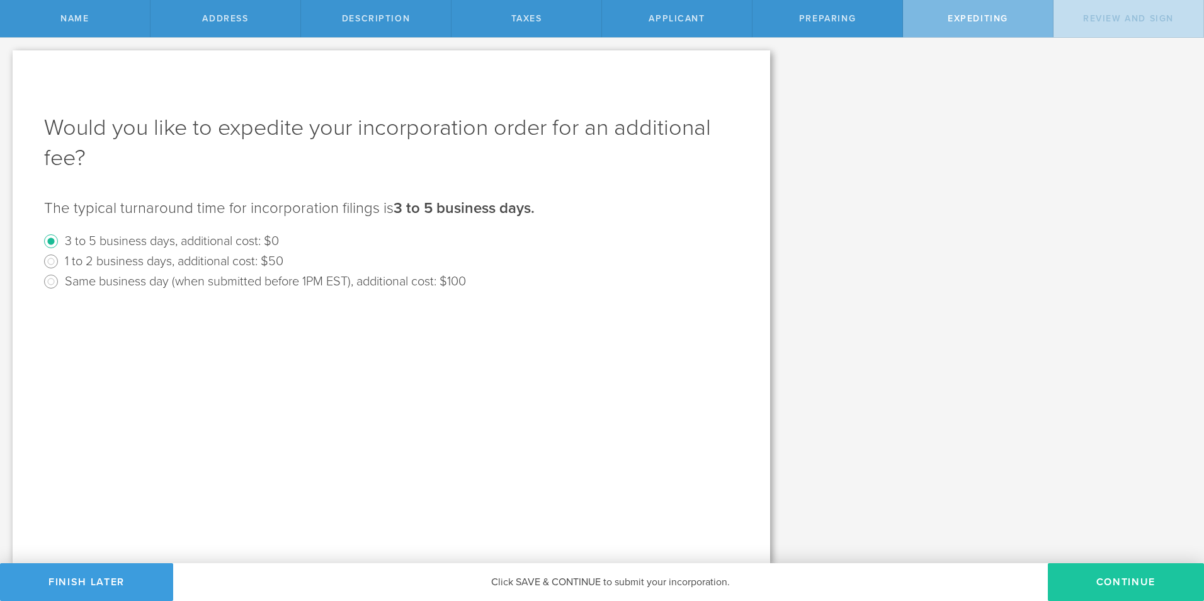
click at [1126, 579] on button "Continue" at bounding box center [1126, 582] width 156 height 38
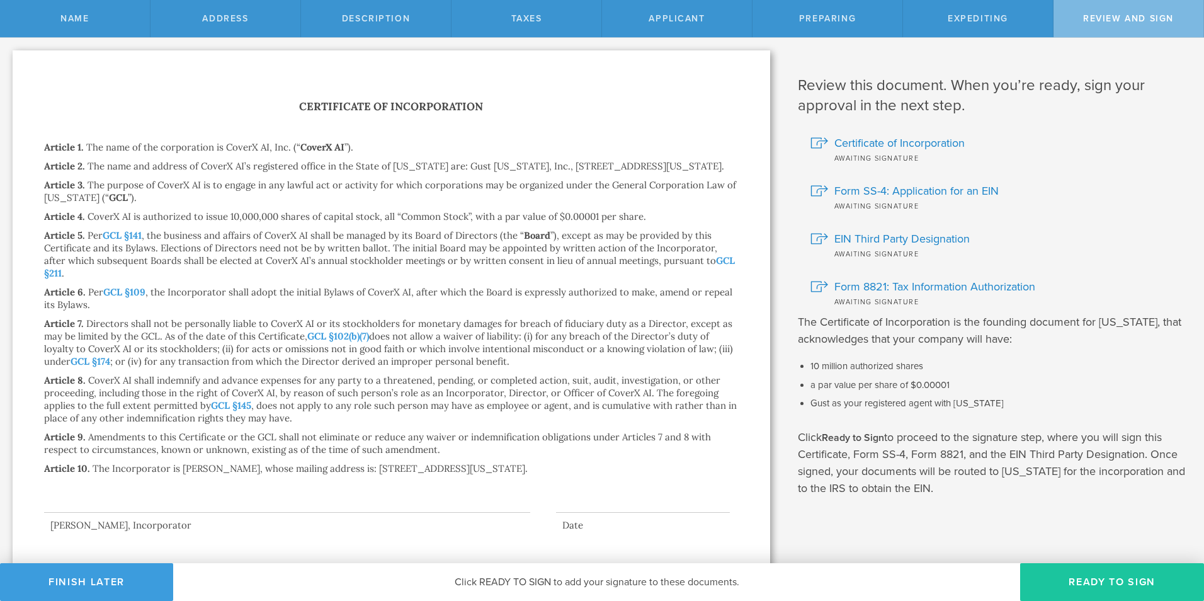
click at [1100, 575] on button "Ready to Sign" at bounding box center [1112, 582] width 184 height 38
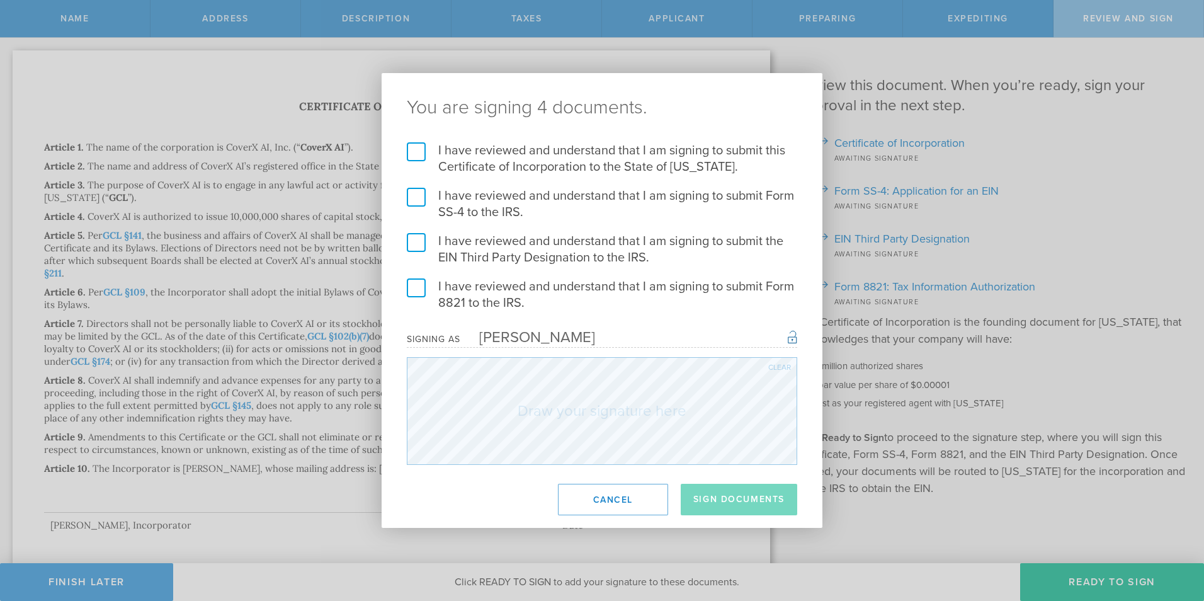
click at [421, 155] on label "I have reviewed and understand that I am signing to submit this Certificate of …" at bounding box center [602, 158] width 390 height 33
click at [0, 0] on input "I have reviewed and understand that I am signing to submit this Certificate of …" at bounding box center [0, 0] width 0 height 0
click at [411, 193] on label "I have reviewed and understand that I am signing to submit Form SS-4 to the IRS." at bounding box center [602, 204] width 390 height 33
click at [0, 0] on input "I have reviewed and understand that I am signing to submit Form SS-4 to the IRS." at bounding box center [0, 0] width 0 height 0
click at [414, 245] on label "I have reviewed and understand that I am signing to submit the EIN Third Party …" at bounding box center [602, 249] width 390 height 33
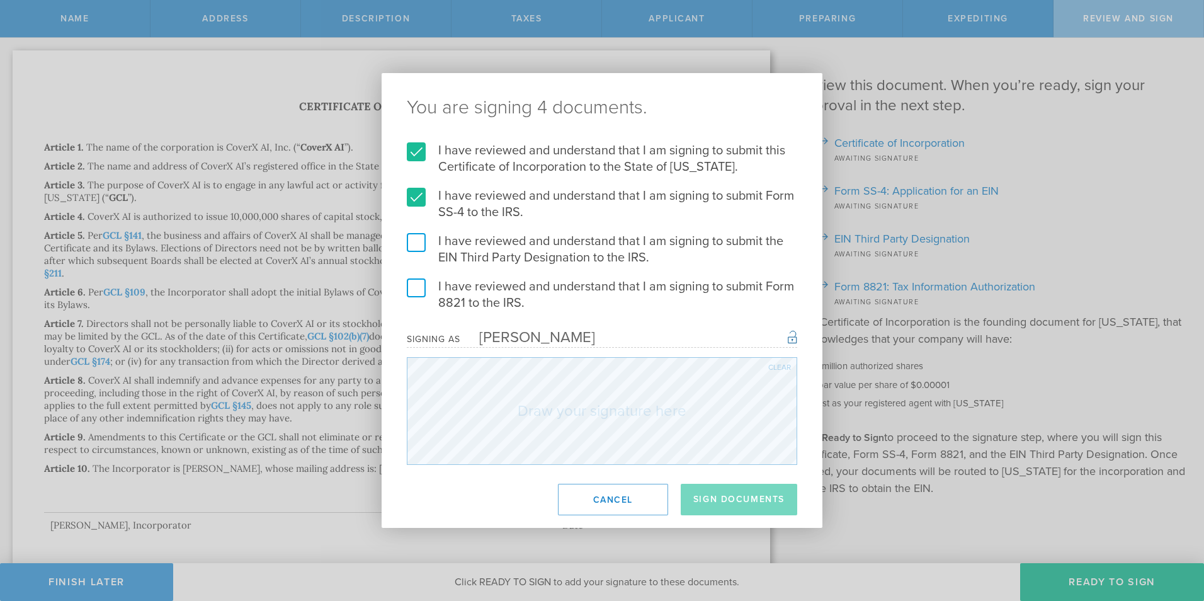
click at [0, 0] on input "I have reviewed and understand that I am signing to submit the EIN Third Party …" at bounding box center [0, 0] width 0 height 0
click at [426, 289] on label "I have reviewed and understand that I am signing to submit Form 8821 to the IRS." at bounding box center [602, 294] width 390 height 33
click at [0, 0] on input "I have reviewed and understand that I am signing to submit Form 8821 to the IRS." at bounding box center [0, 0] width 0 height 0
click at [733, 495] on button "Sign Documents" at bounding box center [739, 498] width 116 height 31
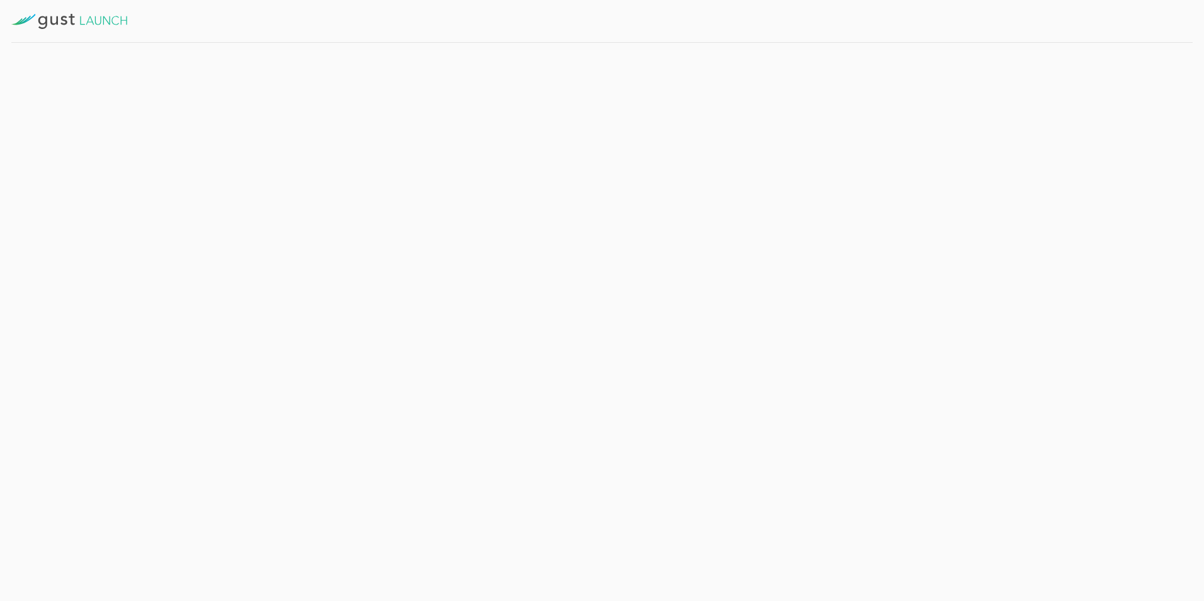
click at [103, 127] on div "Establish Governance" at bounding box center [125, 125] width 200 height 42
click at [43, 121] on div "Establish Governance" at bounding box center [125, 125] width 200 height 42
click at [84, 18] on icon at bounding box center [69, 21] width 116 height 15
click at [1010, 231] on div "Delaware Registration Establish Governance First Action by the Board Establish …" at bounding box center [602, 300] width 1204 height 601
click at [85, 20] on icon at bounding box center [69, 21] width 116 height 15
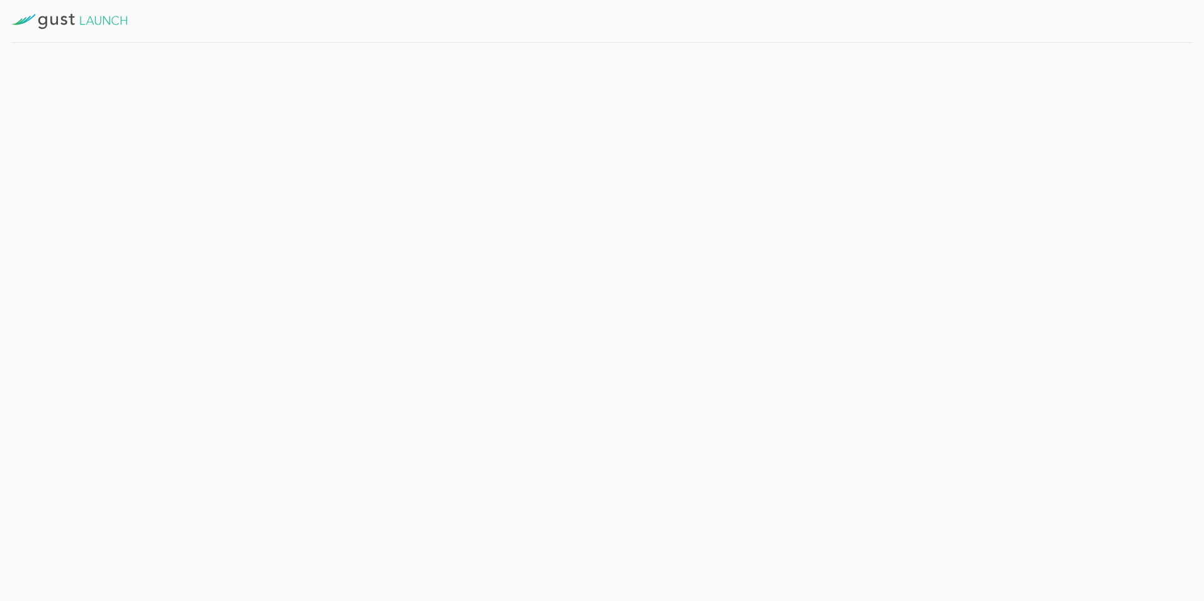
click at [36, 21] on icon at bounding box center [69, 21] width 116 height 15
click at [81, 86] on div "Delaware Registration" at bounding box center [125, 83] width 200 height 42
click at [794, 451] on div "Delaware Registration Establish Governance First Action by the Board Establish …" at bounding box center [602, 300] width 1204 height 601
click at [120, 79] on div "Delaware Registration" at bounding box center [125, 83] width 200 height 42
click at [98, 129] on div "Establish Governance" at bounding box center [125, 125] width 200 height 42
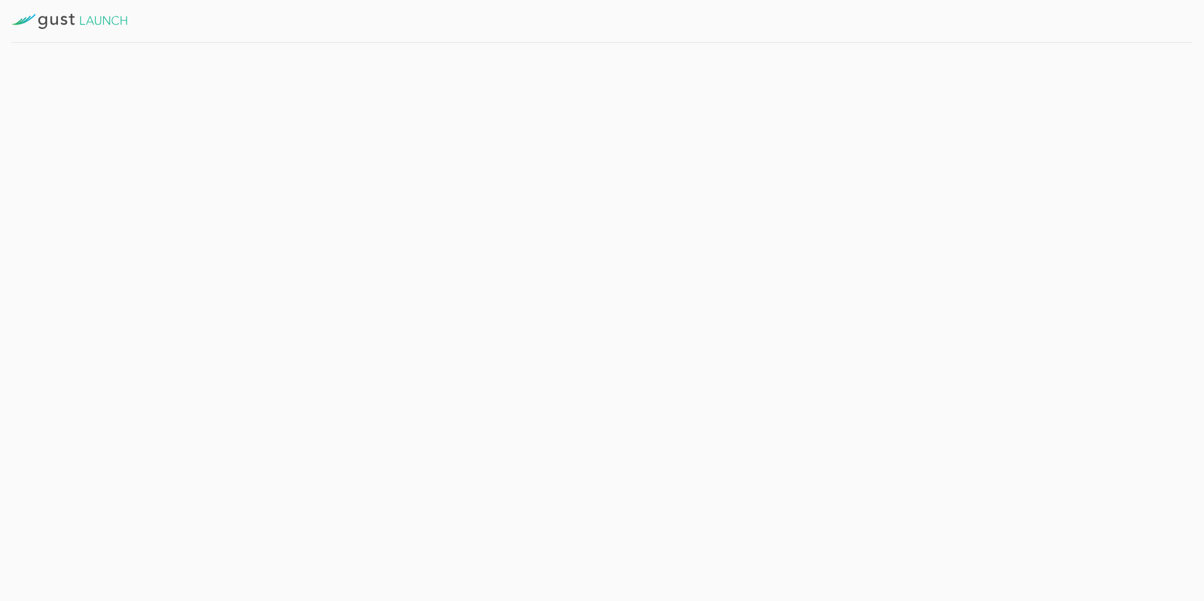
click at [111, 186] on div "First Action by the Board" at bounding box center [125, 167] width 200 height 42
drag, startPoint x: 111, startPoint y: 186, endPoint x: 363, endPoint y: 242, distance: 257.5
click at [134, 245] on div "Delaware Registration Establish Governance First Action by the Board Establish …" at bounding box center [403, 171] width 806 height 257
drag, startPoint x: 568, startPoint y: 226, endPoint x: 512, endPoint y: 181, distance: 71.2
click at [568, 225] on div "Once Delaware confirms your registration then we will process your EIN applicat…" at bounding box center [528, 224] width 506 height 60
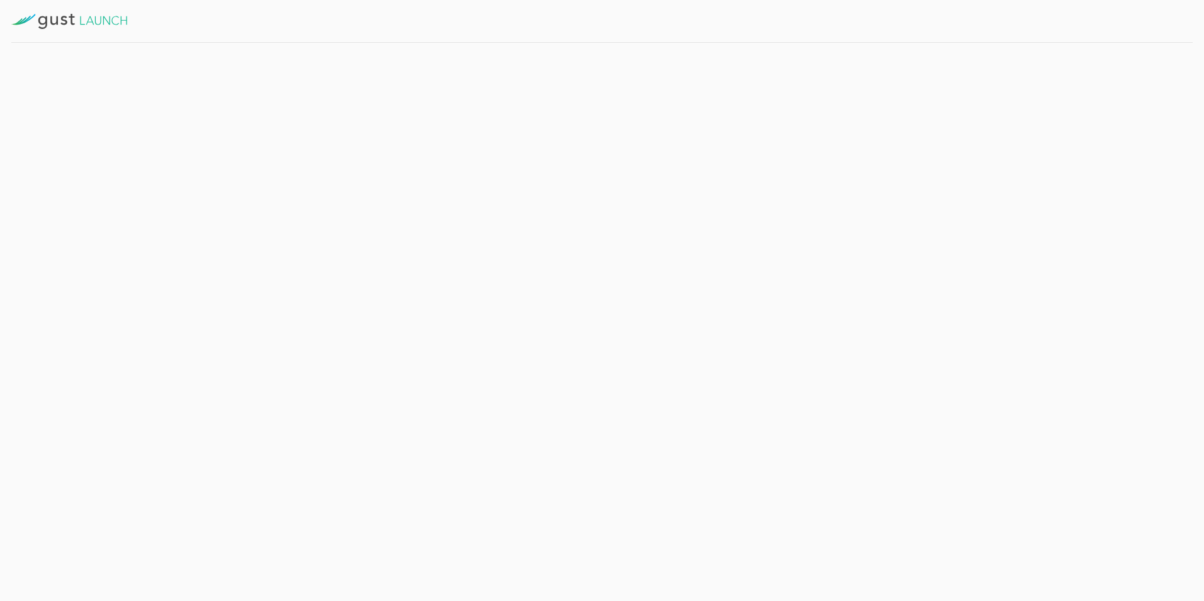
click at [422, 118] on div "Success! Your documents were submitted. We’re now working with Delaware to proc…" at bounding box center [528, 179] width 506 height 217
click at [115, 11] on div at bounding box center [601, 21] width 1181 height 43
click at [114, 12] on div at bounding box center [601, 21] width 1181 height 43
drag, startPoint x: 114, startPoint y: 12, endPoint x: 515, endPoint y: 371, distance: 538.1
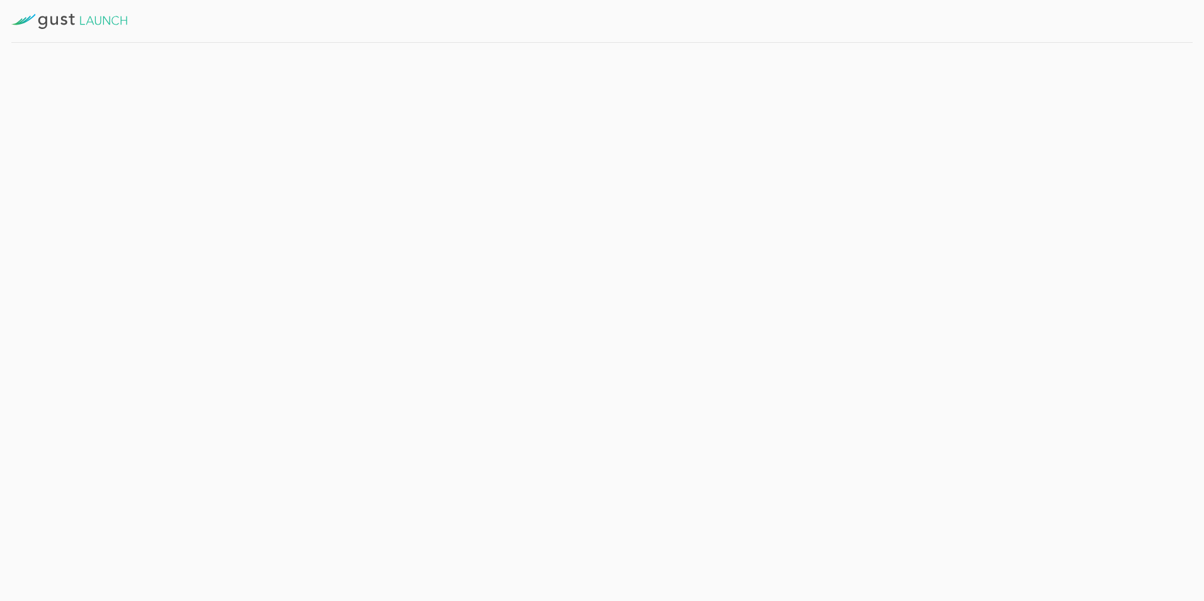
click at [515, 371] on div "Delaware Registration Establish Governance First Action by the Board Establish …" at bounding box center [602, 300] width 1204 height 601
